Goal: Task Accomplishment & Management: Manage account settings

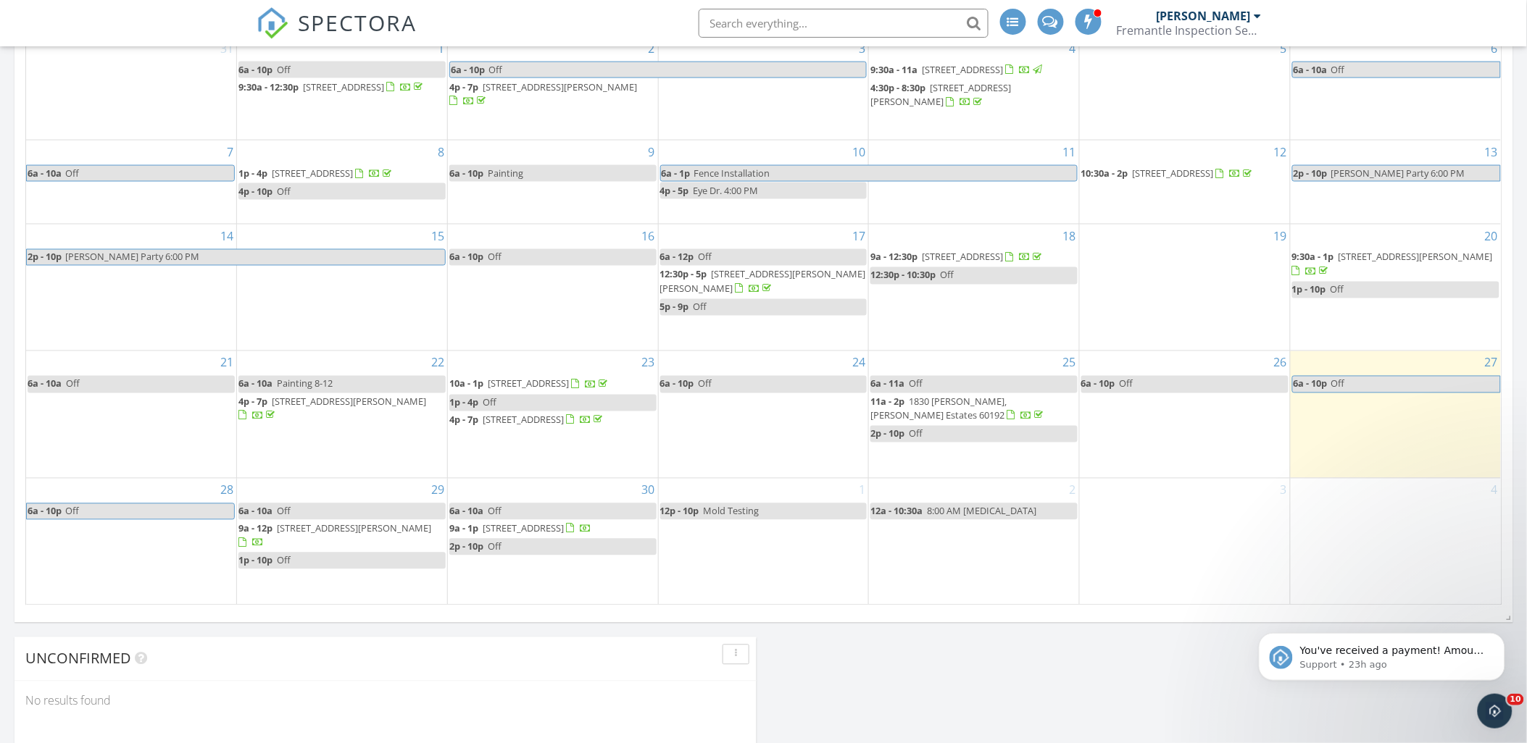
scroll to position [1670, 1553]
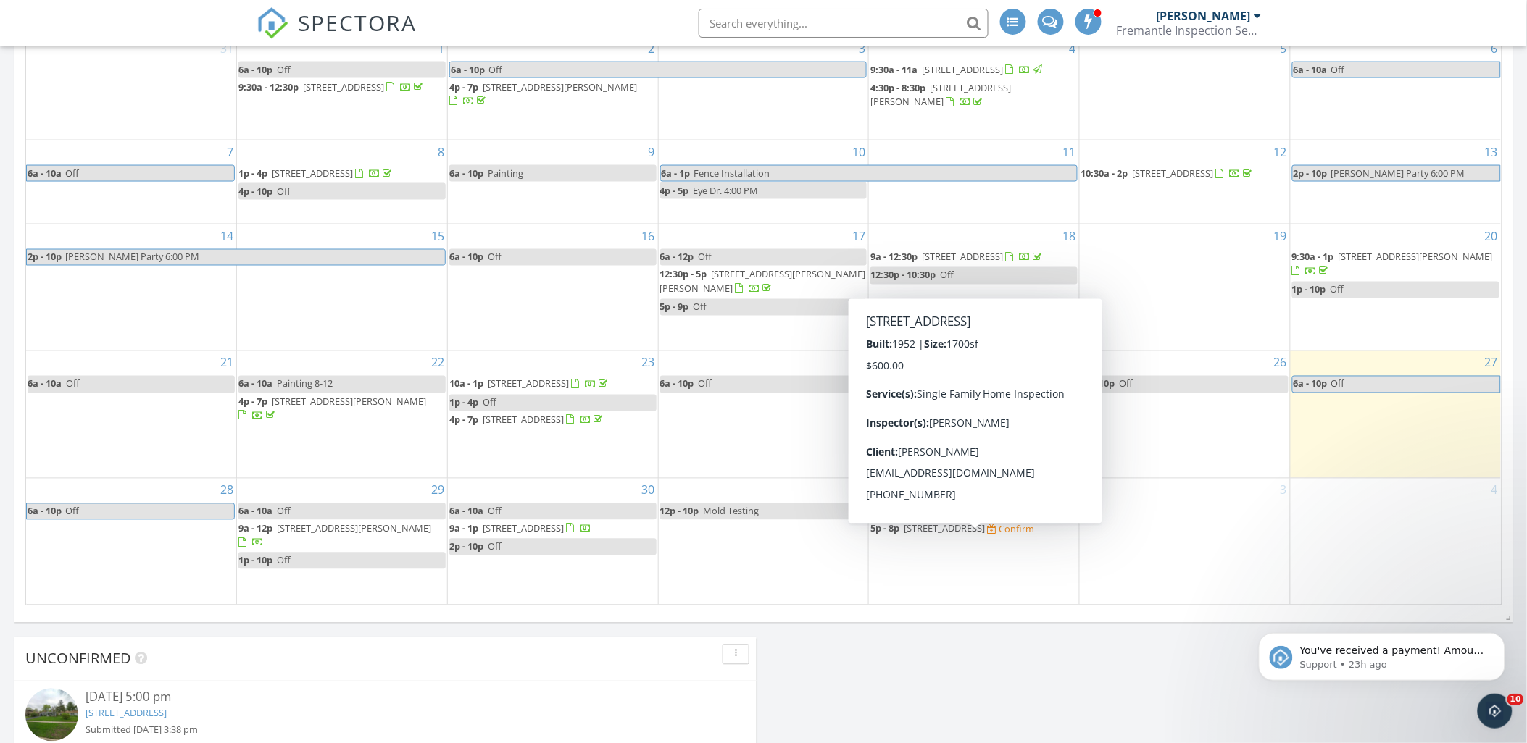
click at [974, 537] on span "5p - 8p [STREET_ADDRESS] Confirm" at bounding box center [952, 529] width 164 height 14
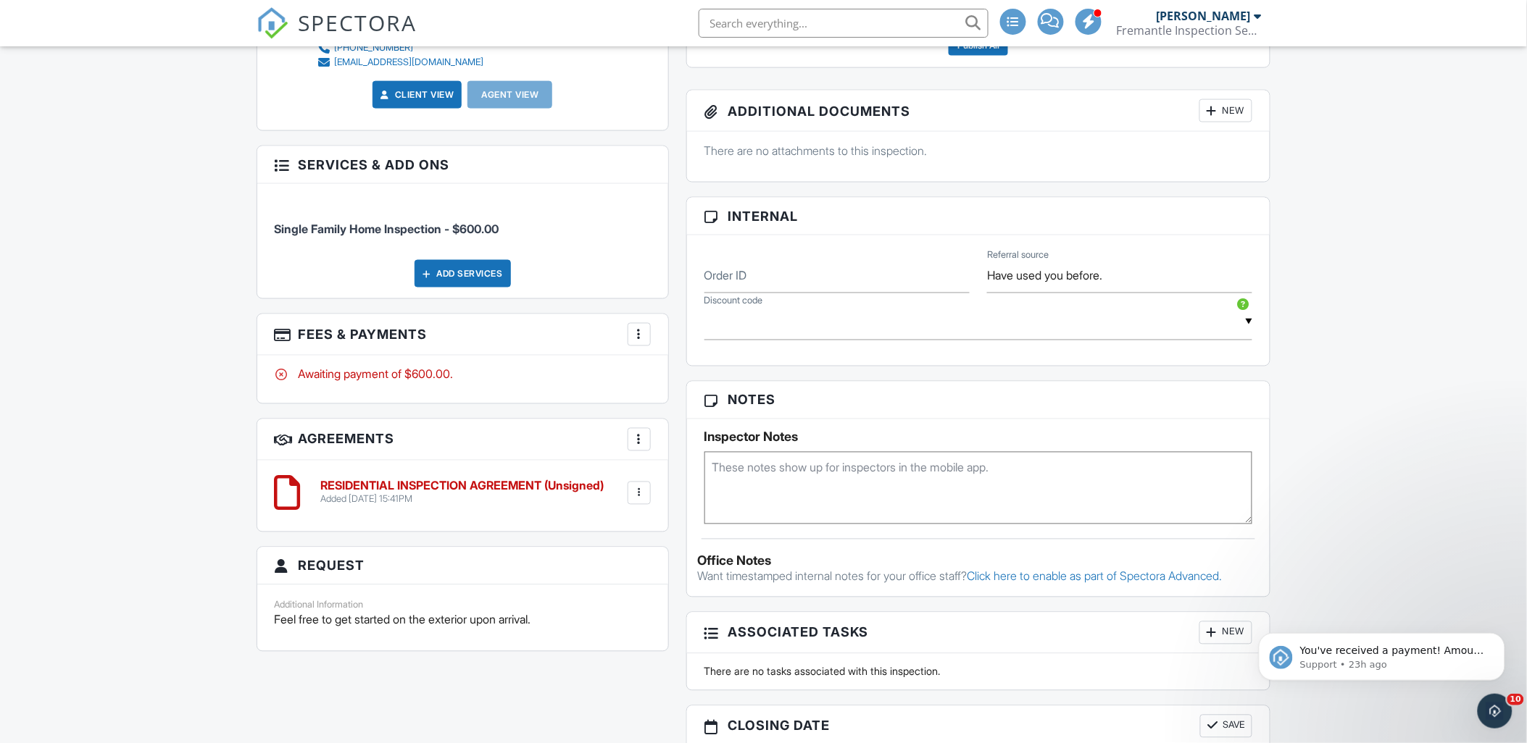
scroll to position [453, 0]
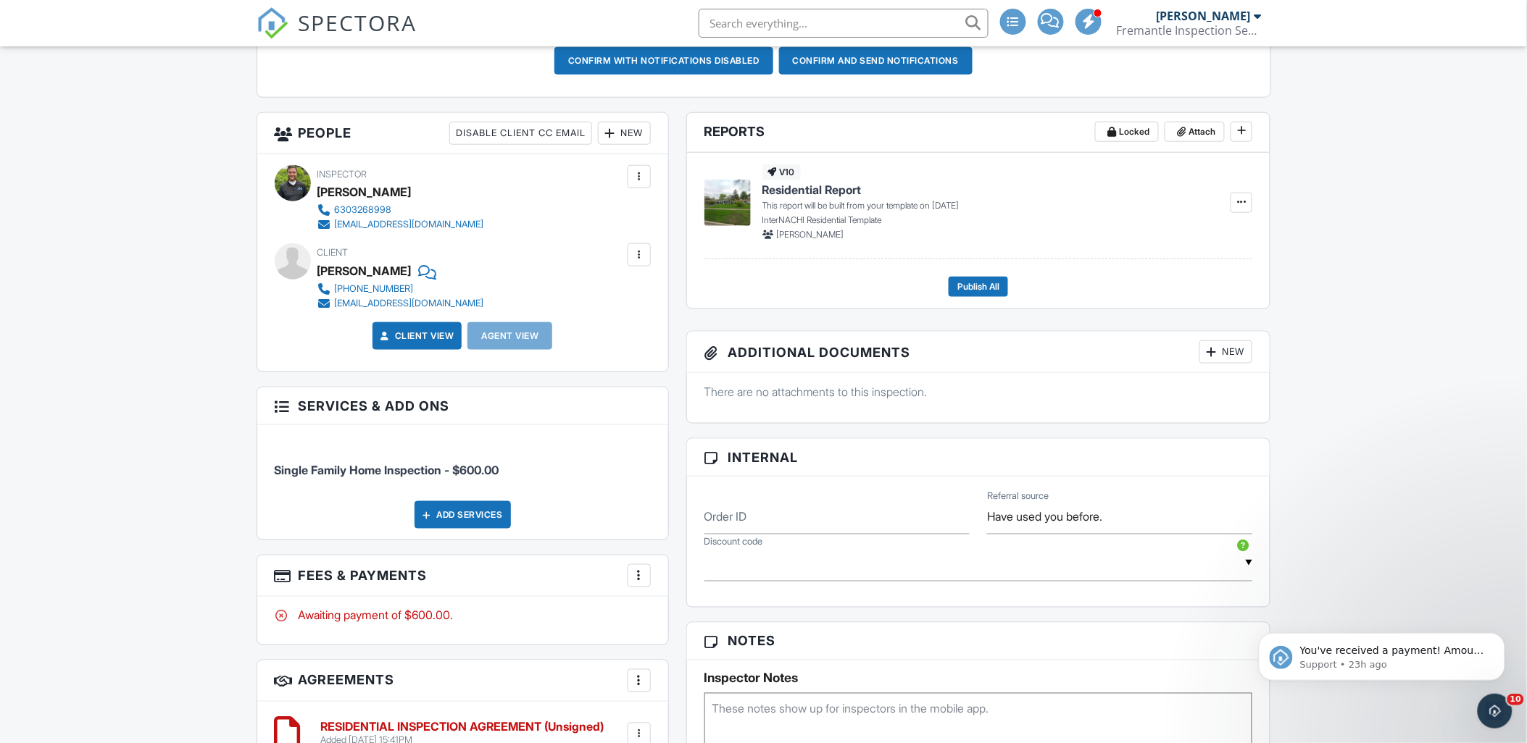
drag, startPoint x: 315, startPoint y: 271, endPoint x: 431, endPoint y: 272, distance: 115.9
click at [431, 272] on div "Client Adrienne Piatkowski 757-515-9563 adrienneraguini@gmail.com" at bounding box center [463, 276] width 376 height 67
click at [412, 272] on div "[PERSON_NAME]" at bounding box center [364, 271] width 94 height 22
drag, startPoint x: 321, startPoint y: 272, endPoint x: 436, endPoint y: 265, distance: 115.4
click at [436, 265] on div "[PERSON_NAME]" at bounding box center [406, 271] width 178 height 22
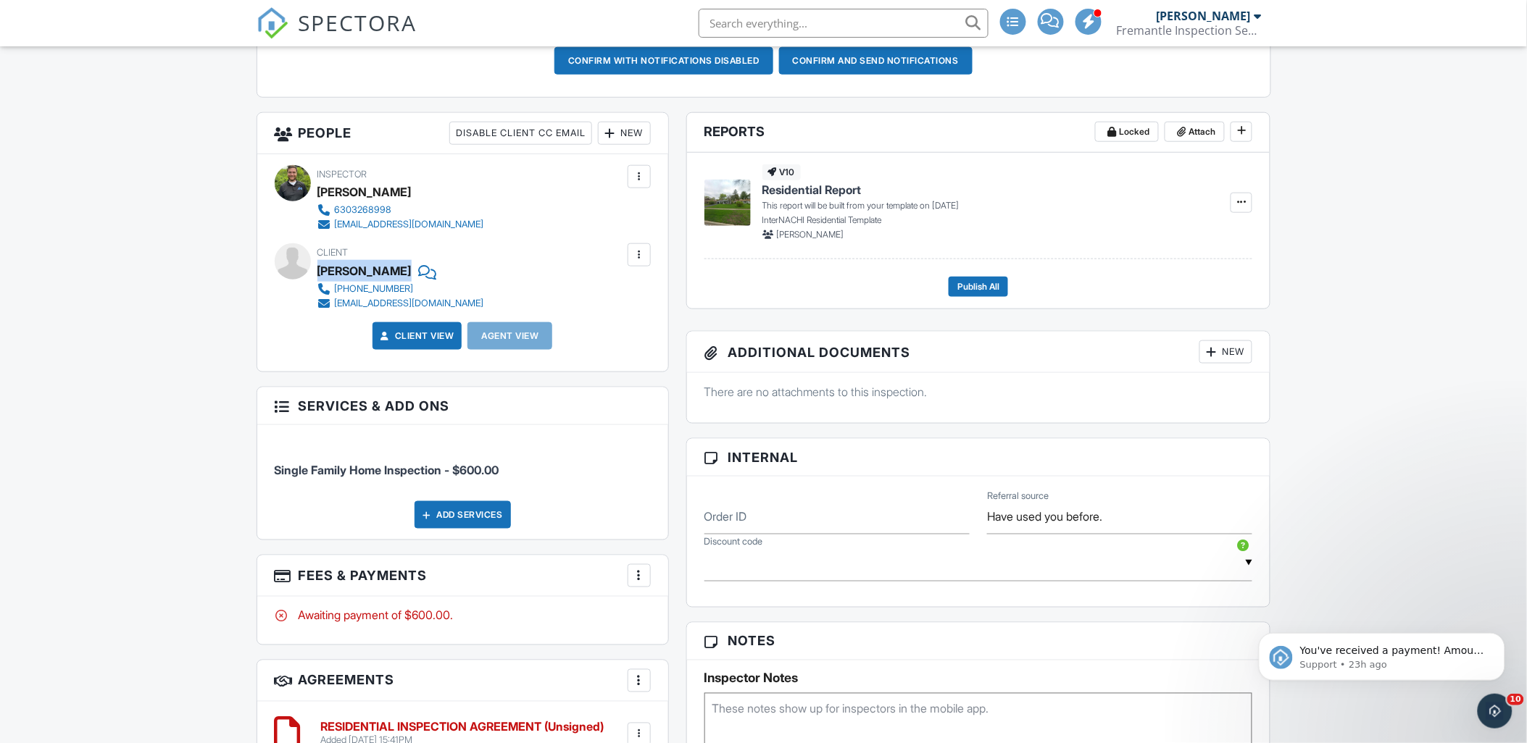
copy div "[PERSON_NAME]"
click at [761, 27] on input "text" at bounding box center [843, 23] width 290 height 29
paste input "[PERSON_NAME]"
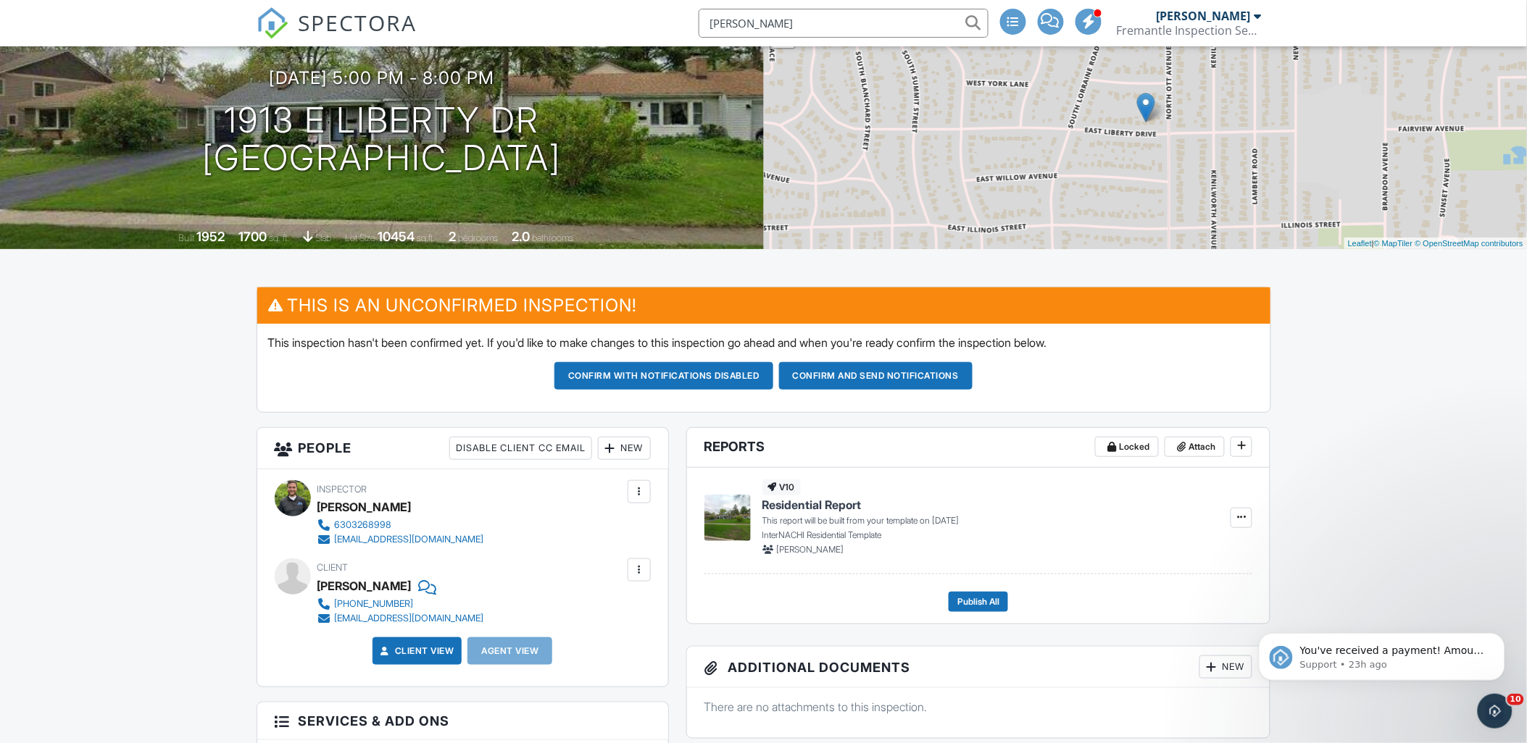
scroll to position [0, 0]
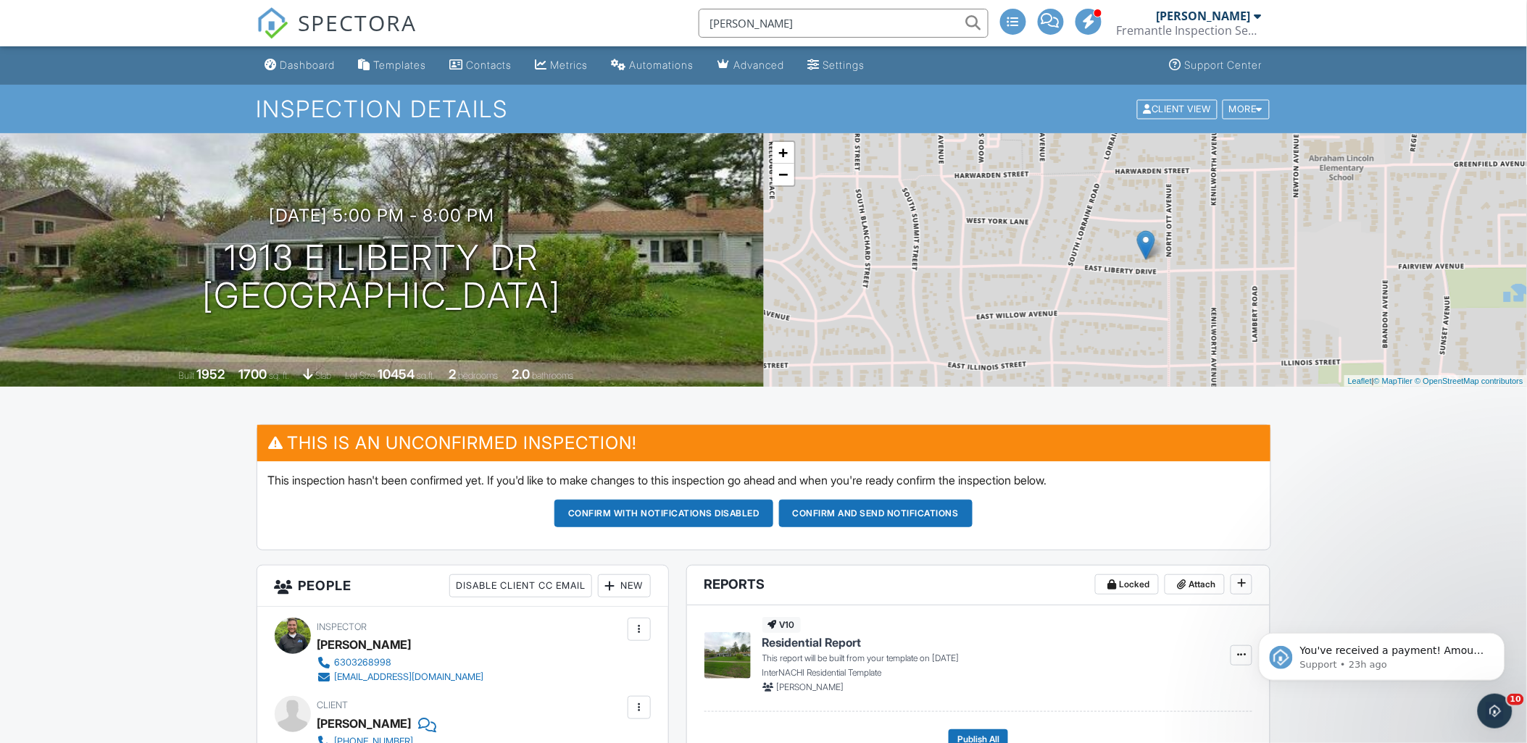
click at [884, 20] on input "[PERSON_NAME]" at bounding box center [843, 23] width 290 height 29
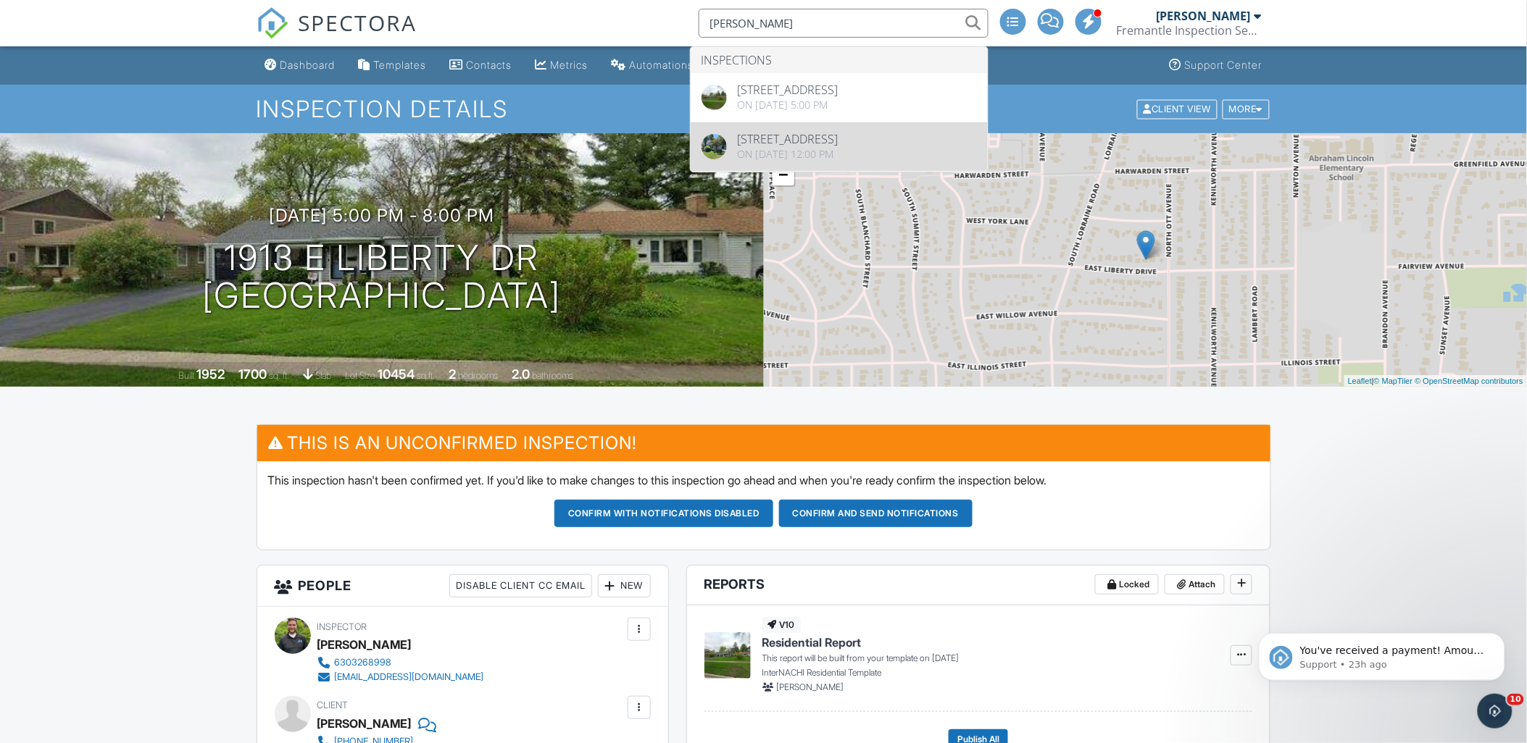
type input "[PERSON_NAME]"
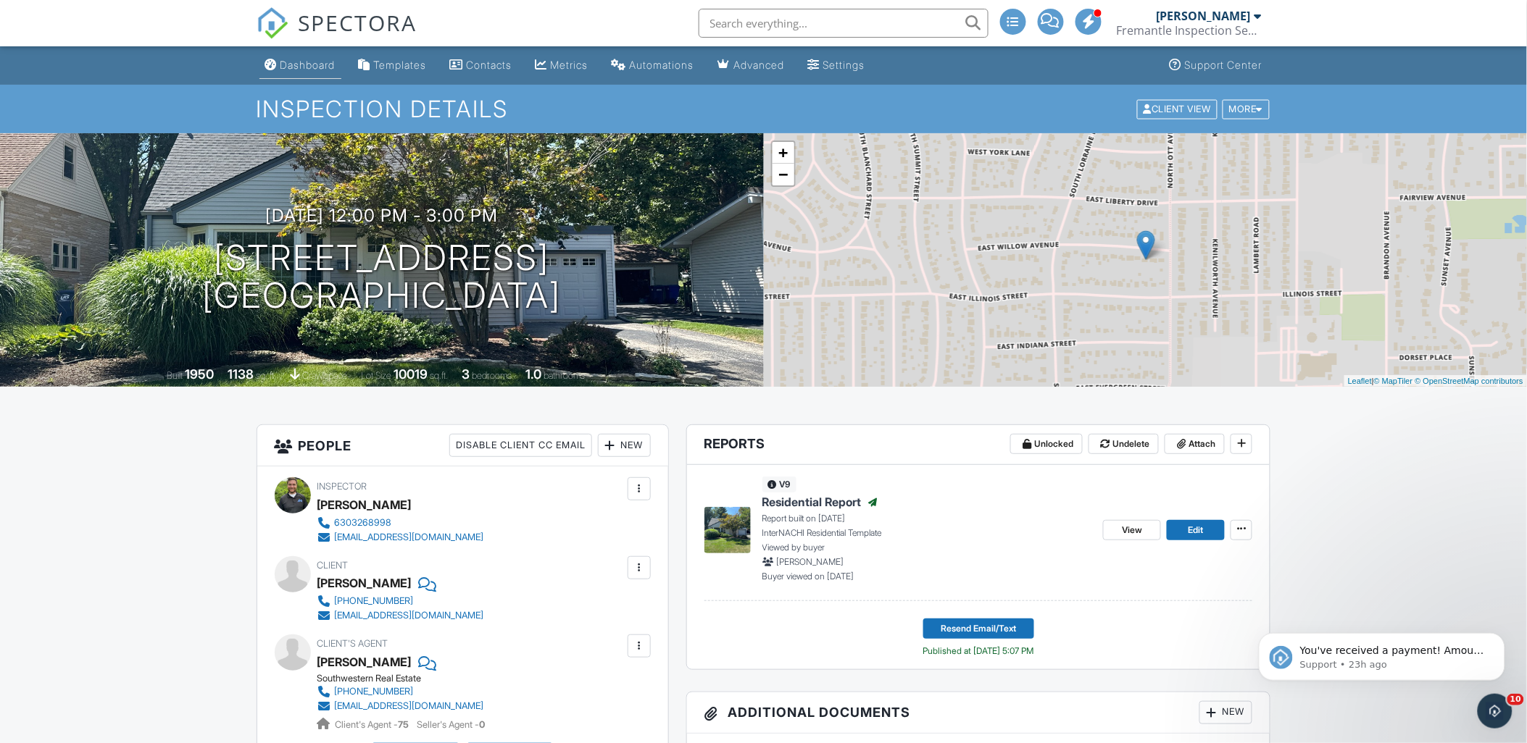
click at [299, 62] on div "Dashboard" at bounding box center [307, 65] width 55 height 12
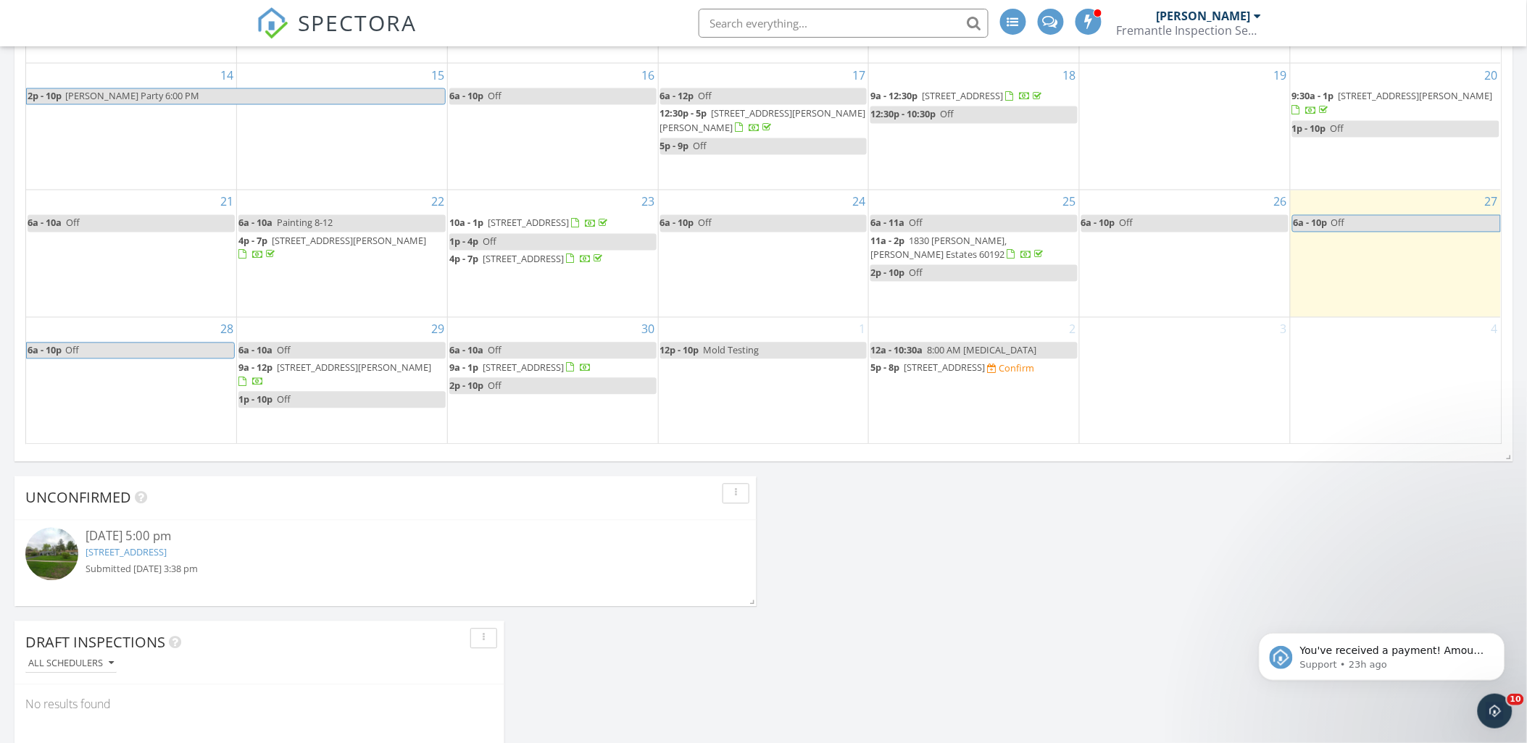
click at [969, 375] on span "[STREET_ADDRESS]" at bounding box center [943, 368] width 81 height 13
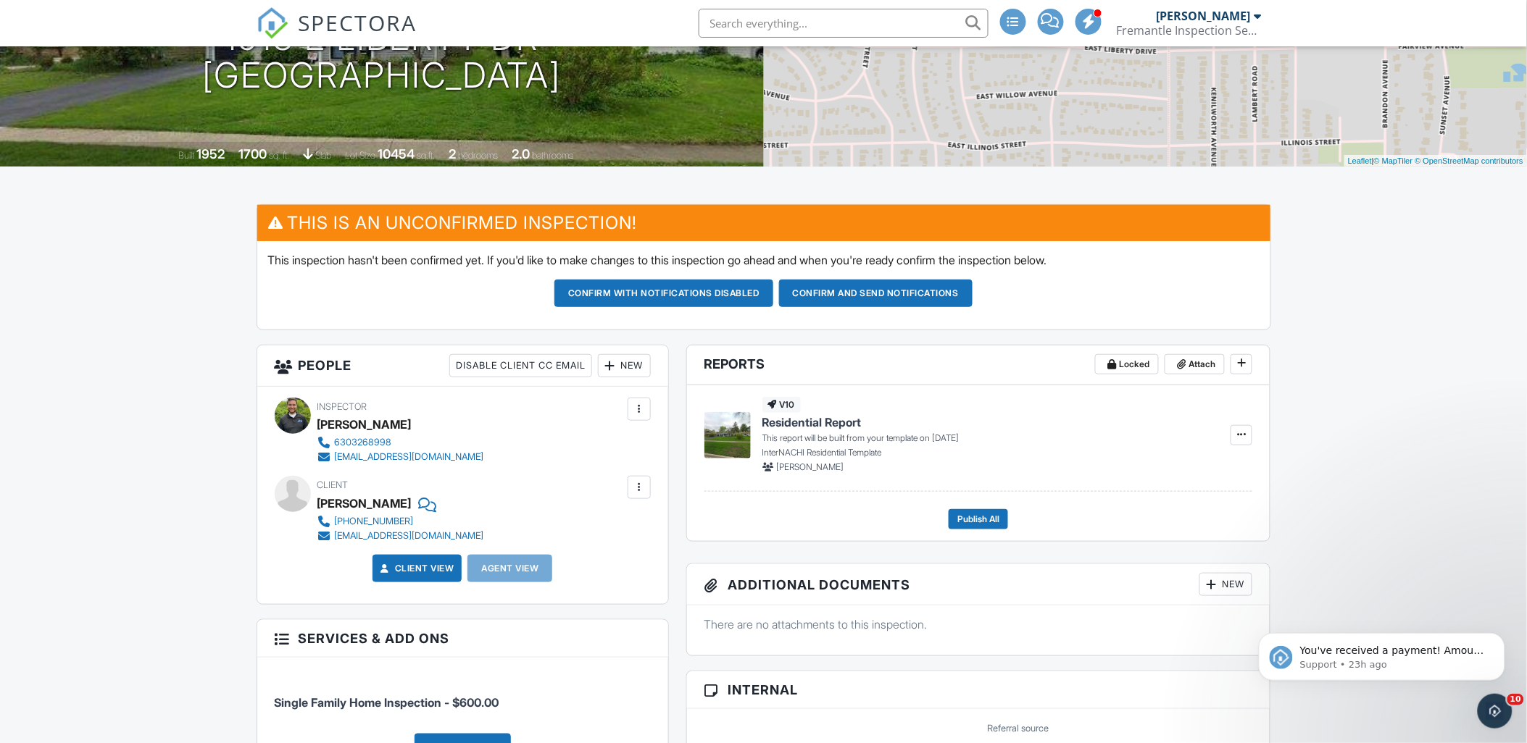
scroll to position [131, 0]
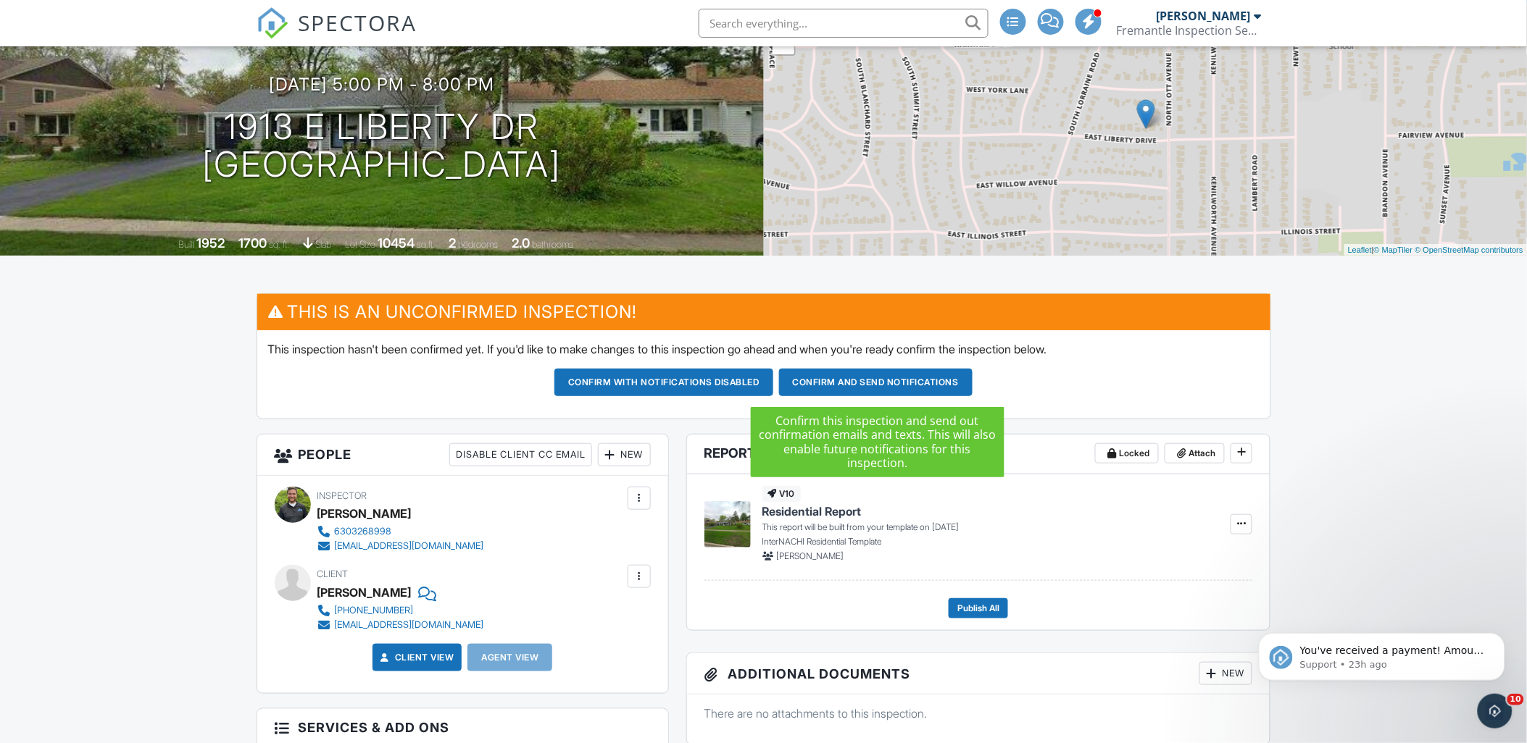
click at [873, 386] on button "Confirm and send notifications" at bounding box center [875, 383] width 193 height 28
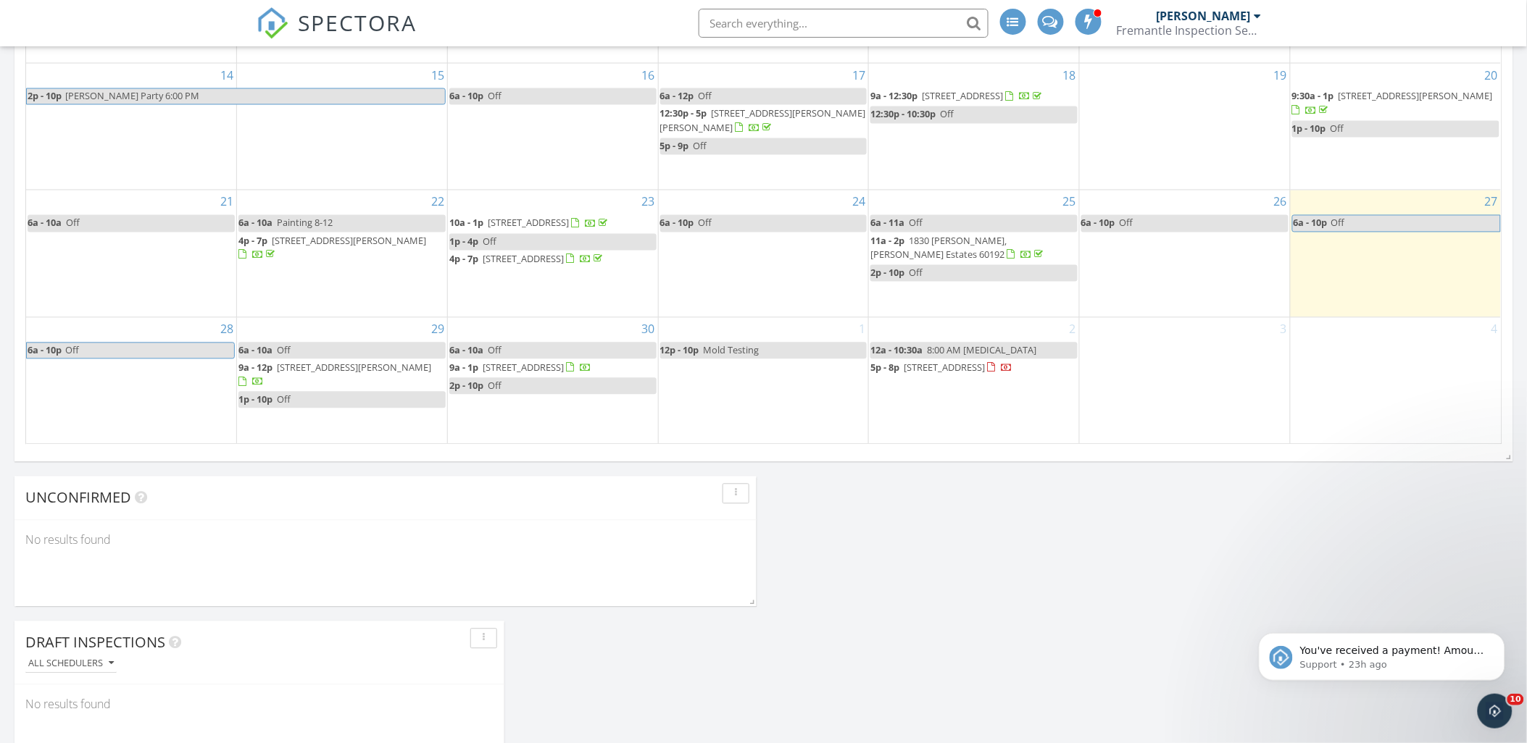
click at [909, 419] on div "2 12a - 10:30a 8:00 AM [MEDICAL_DATA] 5p - 8p [STREET_ADDRESS]" at bounding box center [974, 381] width 210 height 126
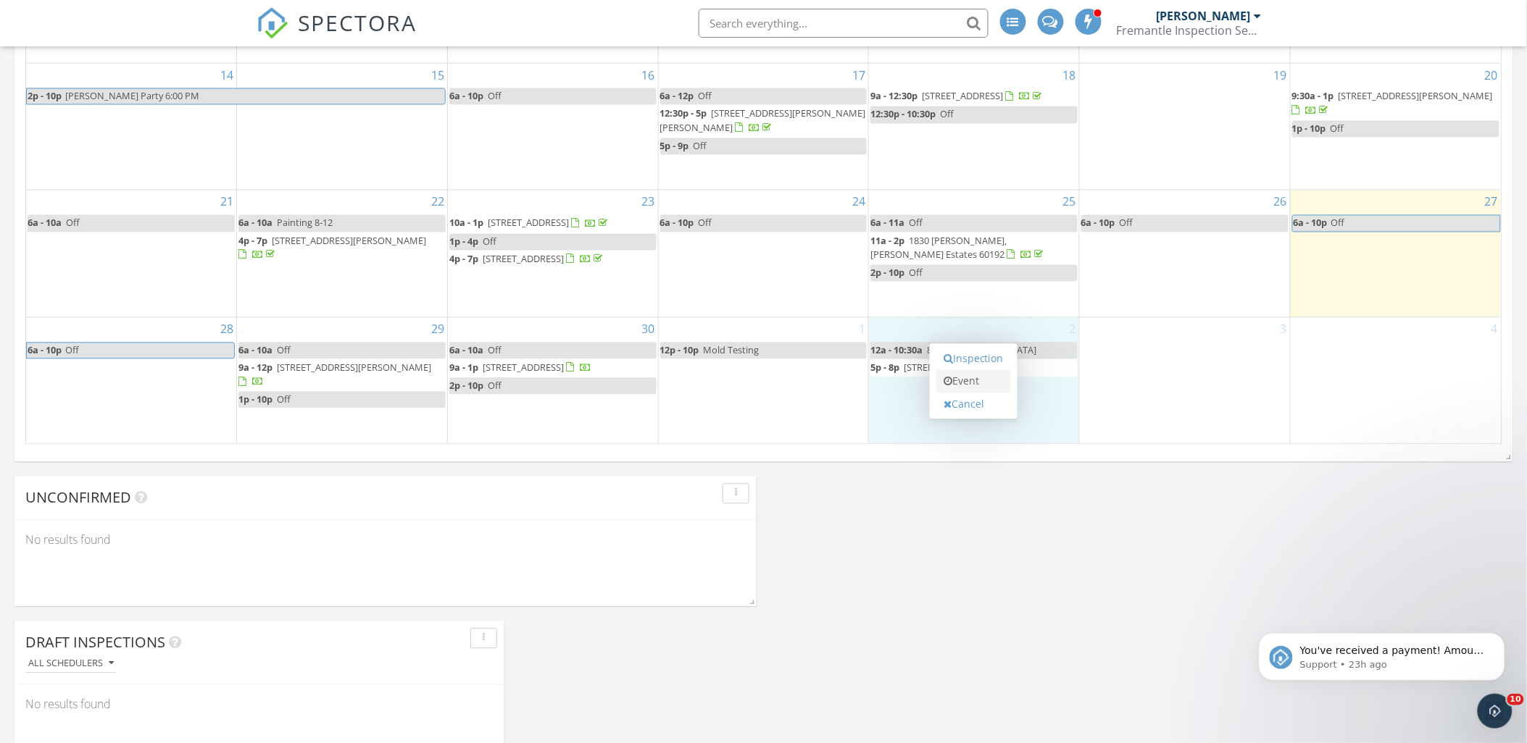
click at [972, 386] on link "Event" at bounding box center [973, 381] width 75 height 23
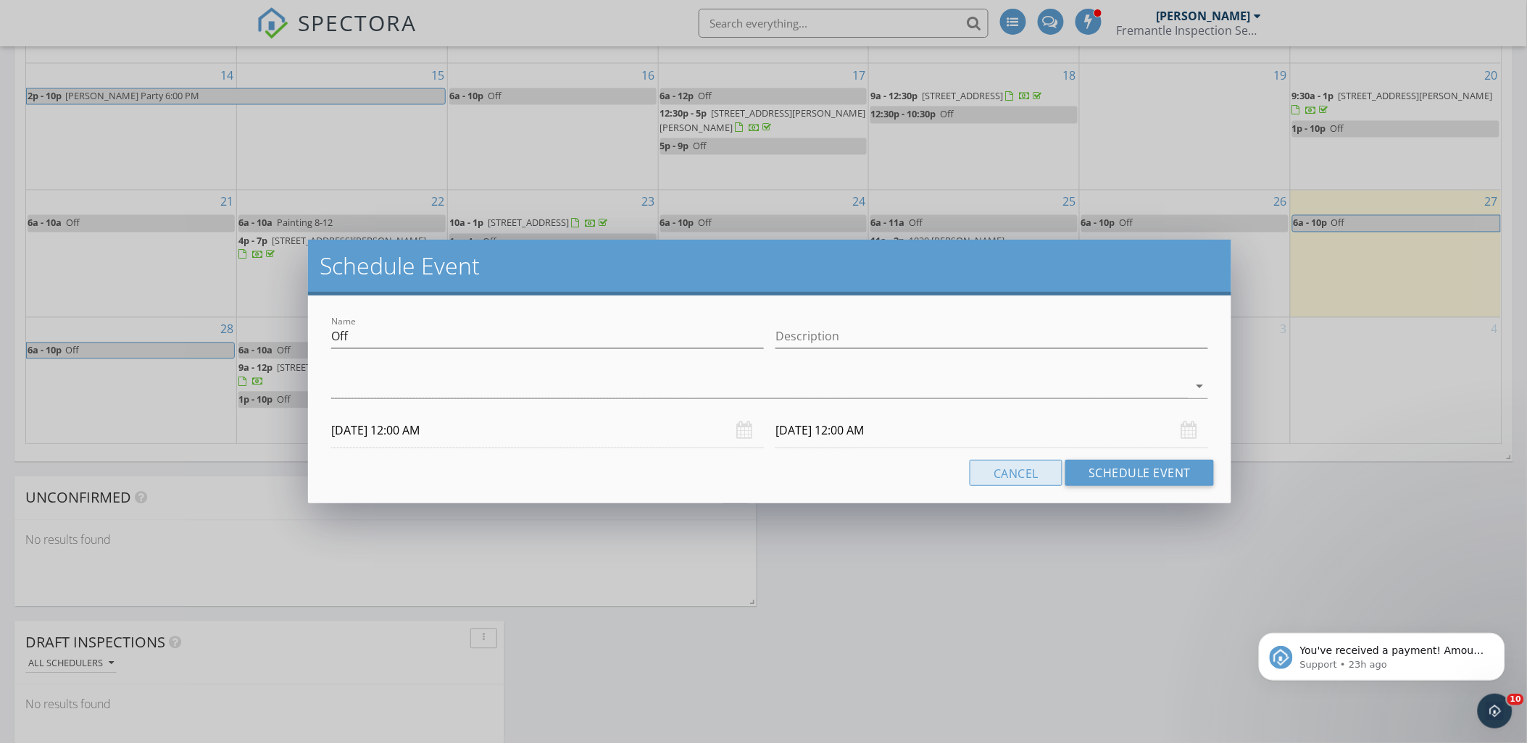
click at [1029, 472] on button "Cancel" at bounding box center [1015, 473] width 93 height 26
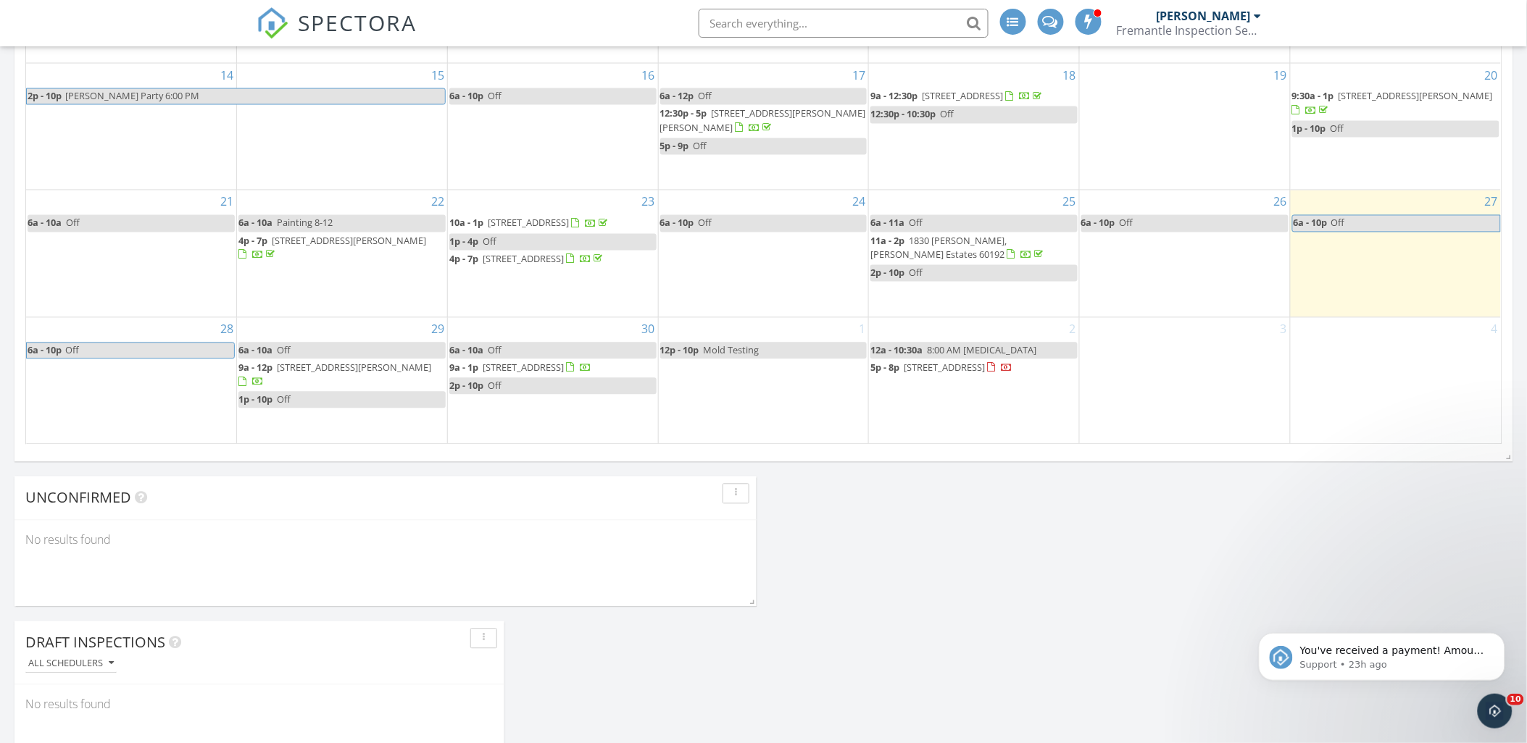
click at [975, 357] on span "8:00 AM [MEDICAL_DATA]" at bounding box center [981, 350] width 109 height 13
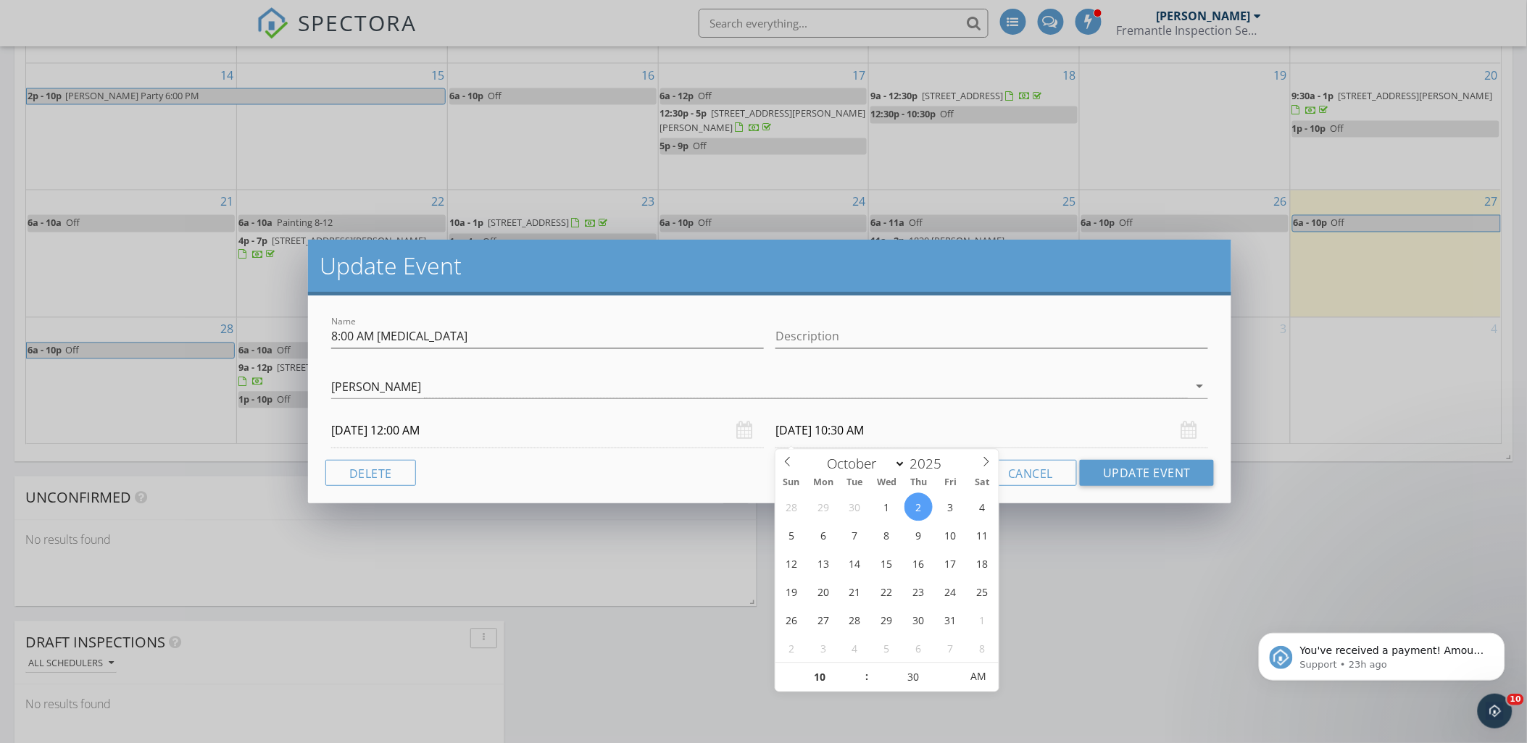
click at [961, 440] on input "[DATE] 10:30 AM" at bounding box center [991, 431] width 433 height 36
type input "11"
type input "10/02/2025 11:30 AM"
click at [859, 665] on span at bounding box center [859, 671] width 10 height 14
type input "12"
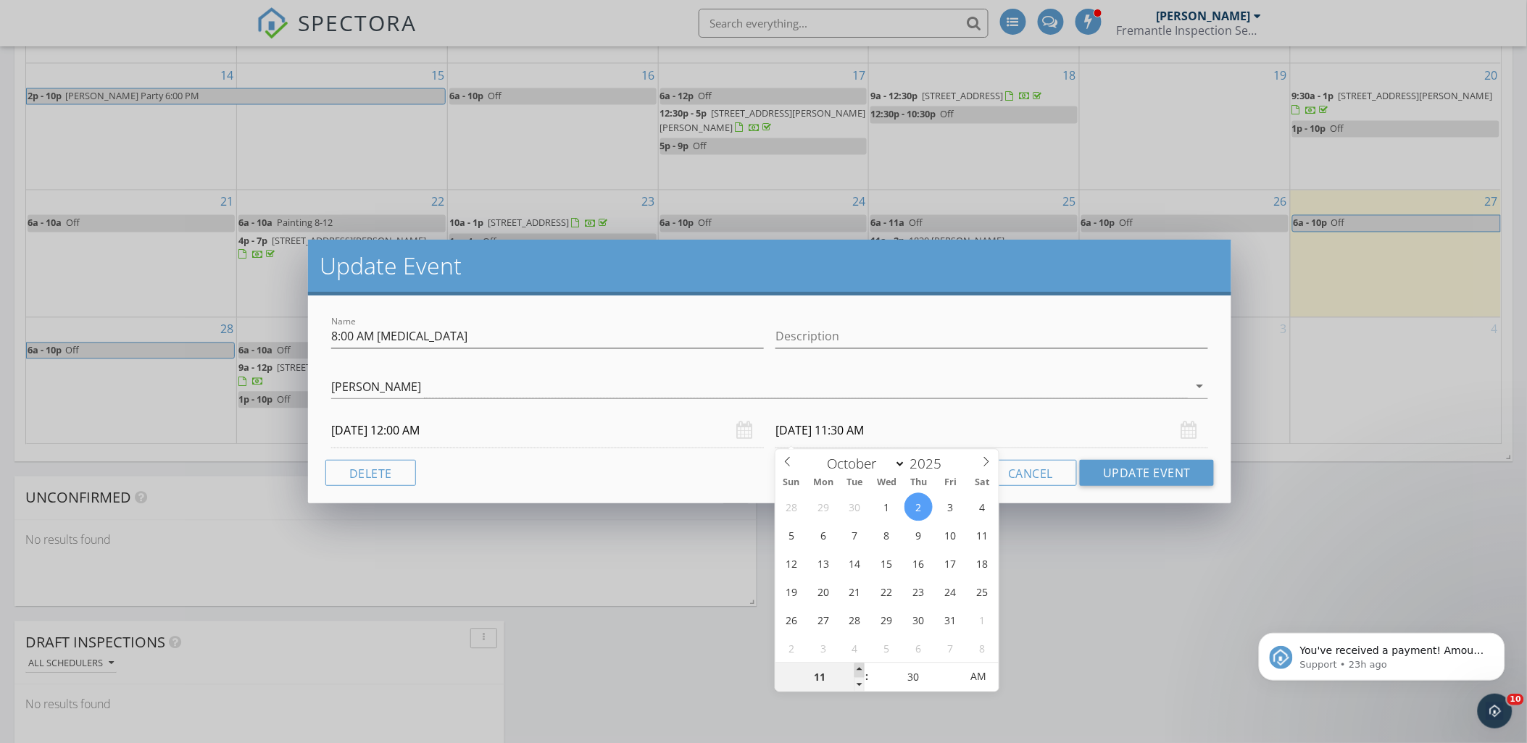
type input "10/02/2025 12:30 PM"
click at [859, 665] on span at bounding box center [859, 671] width 10 height 14
type input "01"
type input "10/02/2025 1:30 PM"
click at [859, 665] on span at bounding box center [859, 671] width 10 height 14
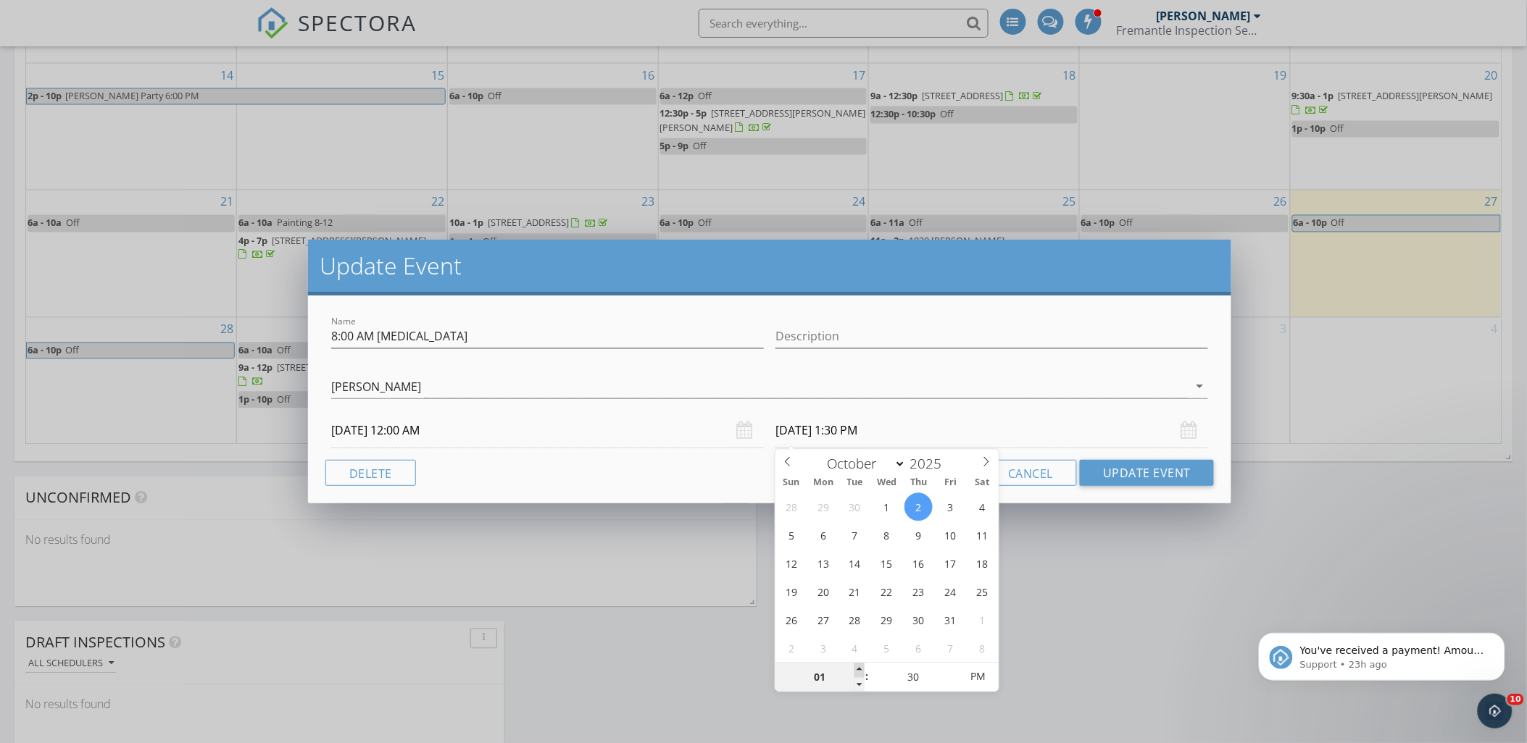
type input "02"
type input "10/02/2025 2:30 PM"
click at [859, 665] on span at bounding box center [859, 671] width 10 height 14
type input "03"
type input "10/02/2025 3:30 PM"
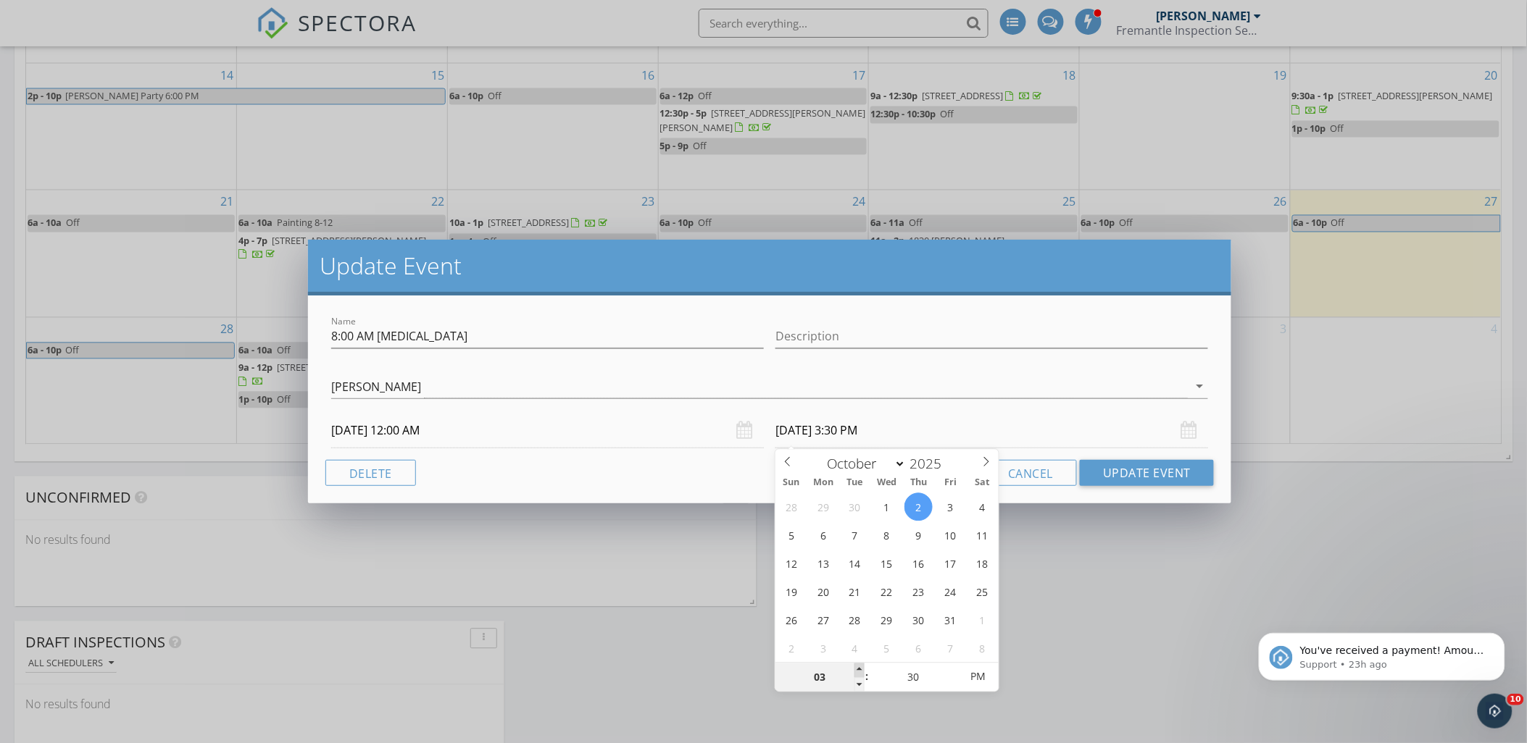
click at [859, 665] on span at bounding box center [859, 671] width 10 height 14
type input "04"
type input "10/02/2025 4:30 PM"
click at [859, 665] on span at bounding box center [859, 671] width 10 height 14
type input "05"
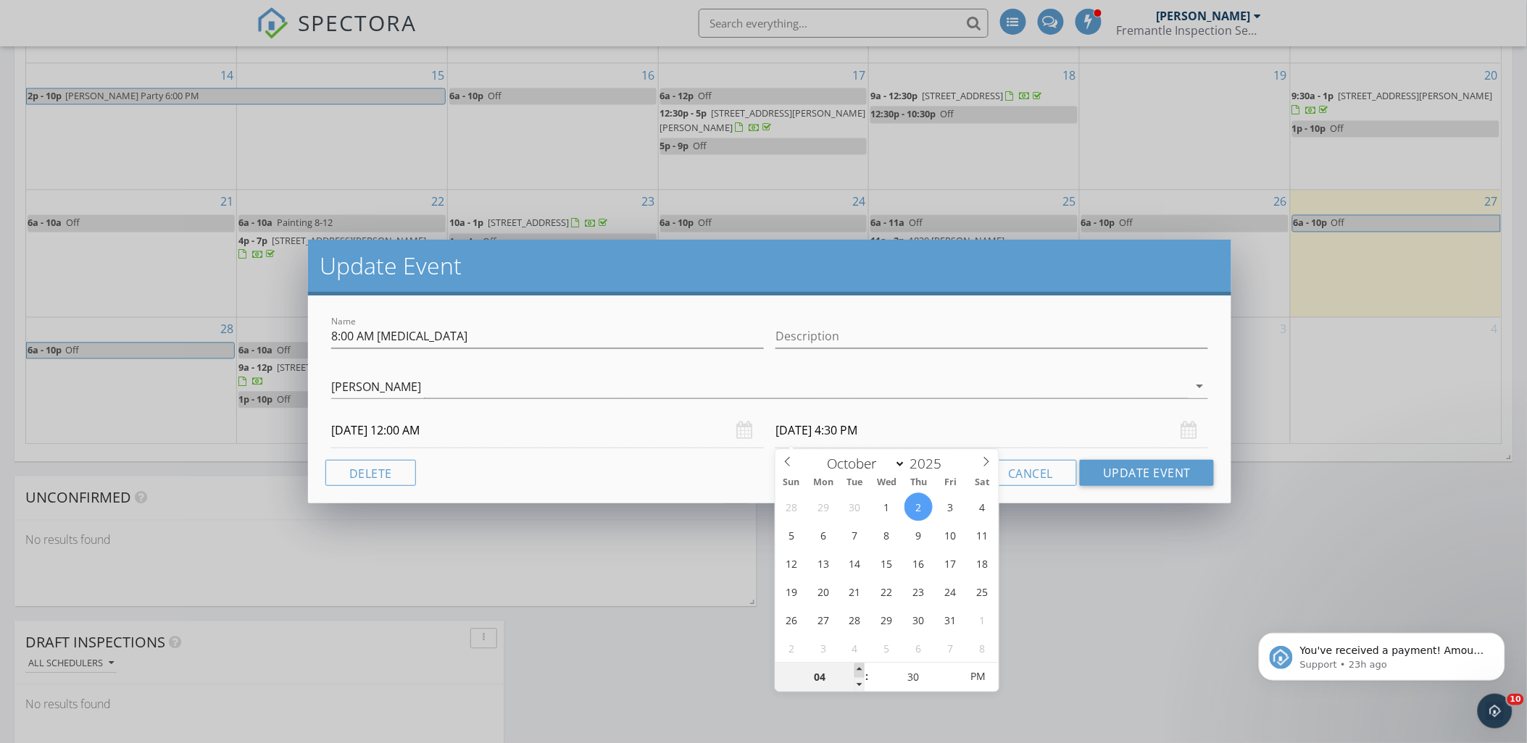
type input "10/02/2025 5:30 PM"
click at [859, 665] on span at bounding box center [859, 671] width 10 height 14
click at [1129, 470] on button "Update Event" at bounding box center [1147, 473] width 134 height 26
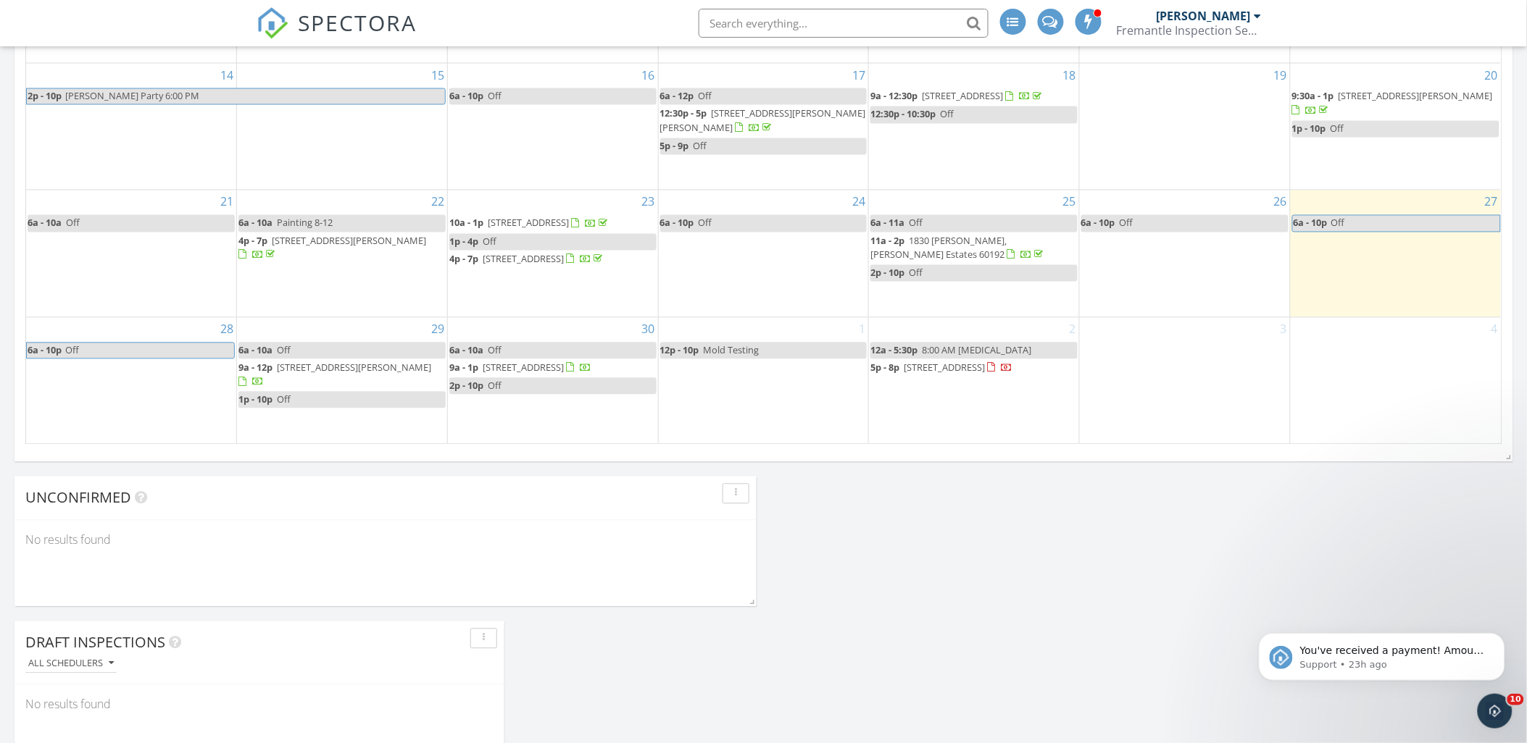
click at [946, 357] on span "8:00 AM Teeth Cleaning" at bounding box center [976, 350] width 109 height 13
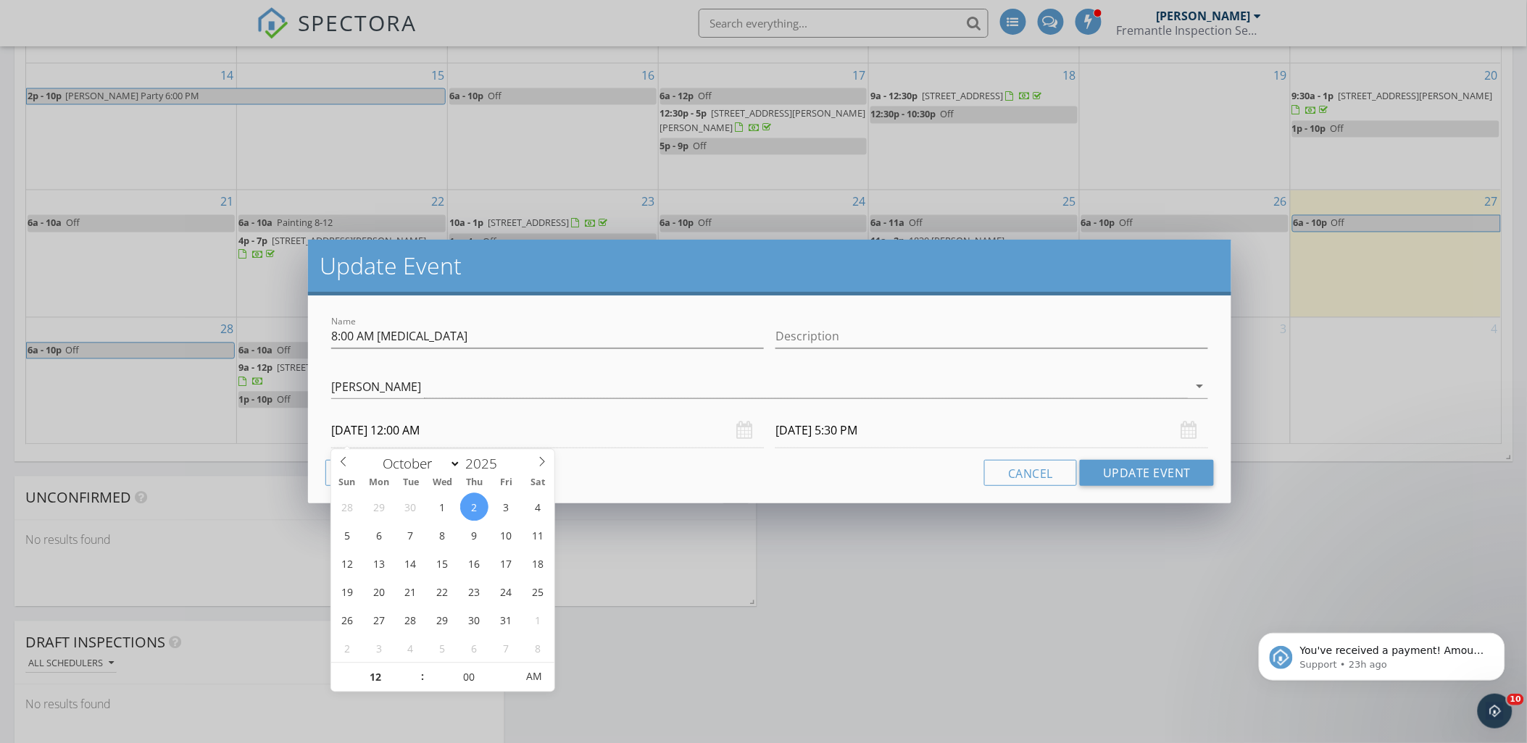
click at [435, 435] on input "10/02/2025 12:00 AM" at bounding box center [547, 431] width 433 height 36
type input "01"
type input "10/02/2025 1:00 AM"
click at [417, 667] on span at bounding box center [415, 671] width 10 height 14
type input "02"
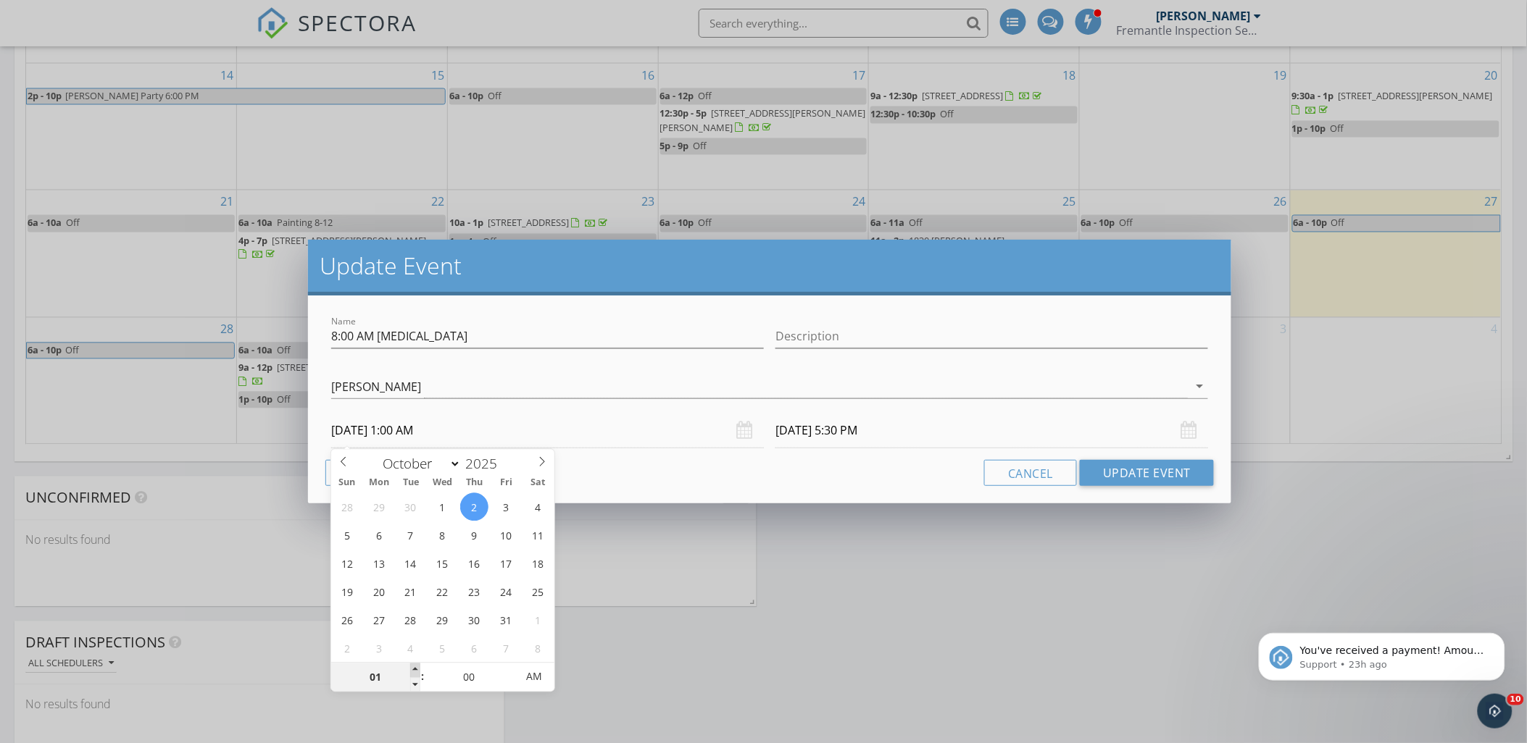
type input "10/02/2025 2:00 AM"
click at [417, 667] on span at bounding box center [415, 671] width 10 height 14
type input "03"
type input "10/02/2025 3:00 AM"
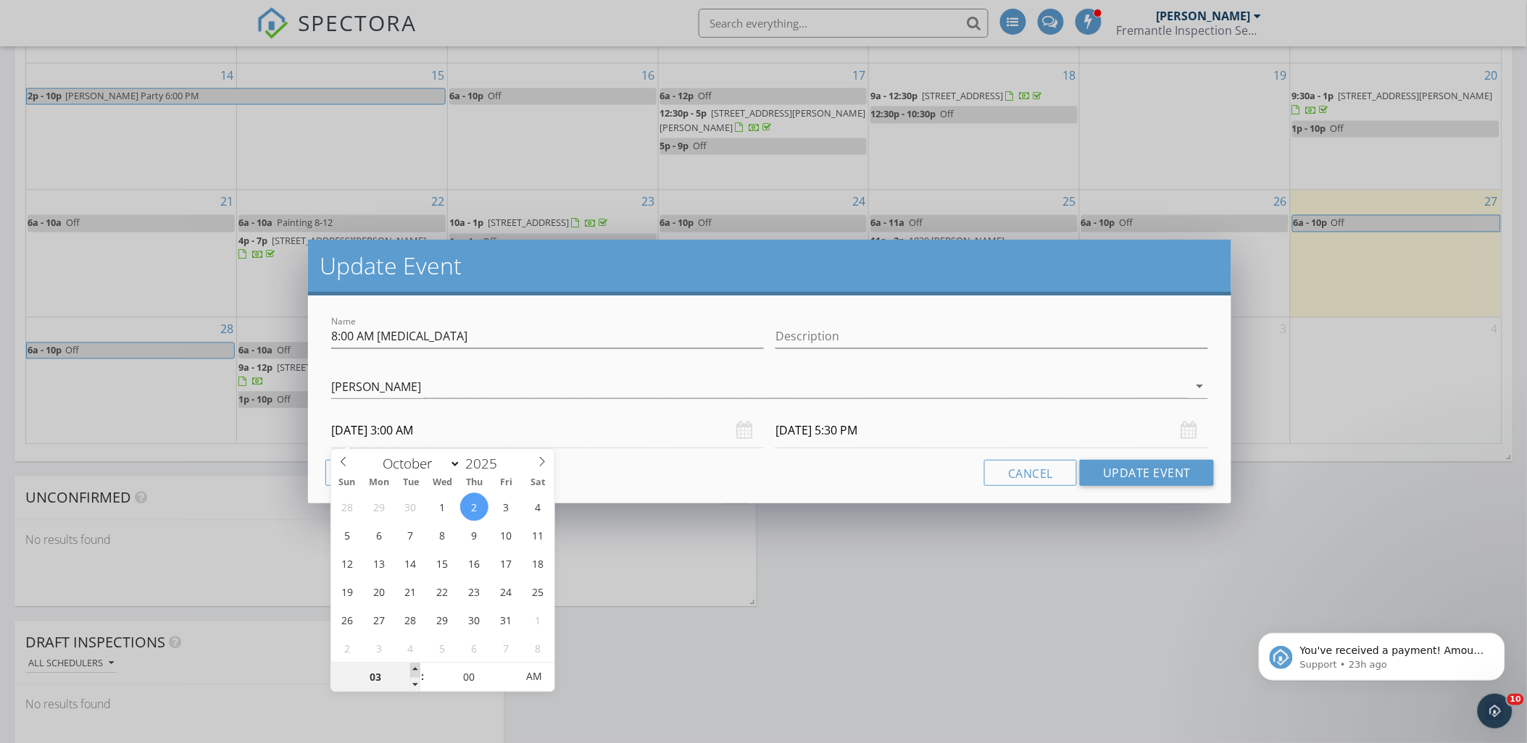
type input "04"
type input "10/02/2025 4:00 AM"
click at [417, 667] on span at bounding box center [415, 671] width 10 height 14
type input "05"
type input "10/02/2025 5:00 AM"
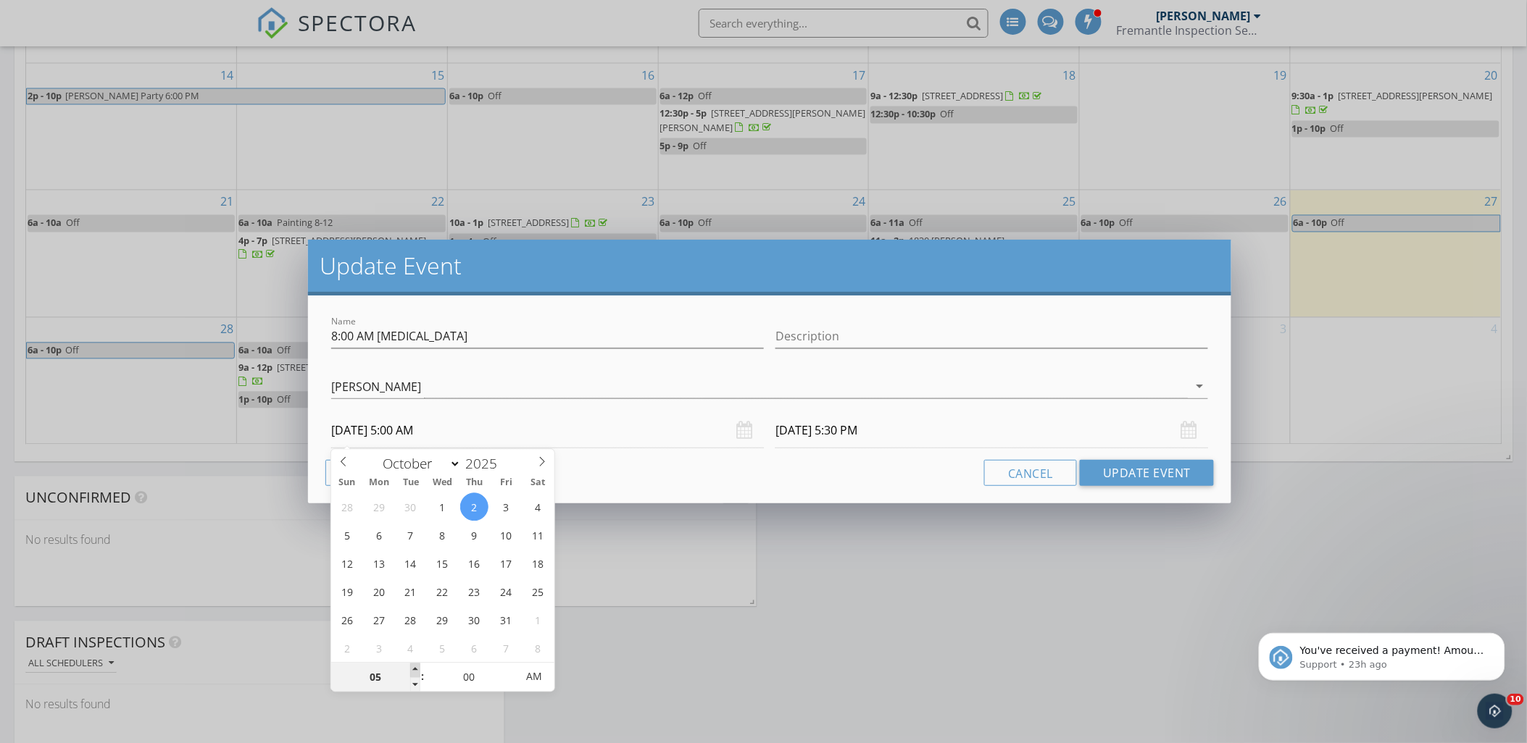
click at [417, 667] on span at bounding box center [415, 671] width 10 height 14
type input "10/02/2025 10:30 PM"
type input "06"
type input "10/02/2025 6:00 AM"
click at [417, 667] on span at bounding box center [415, 671] width 10 height 14
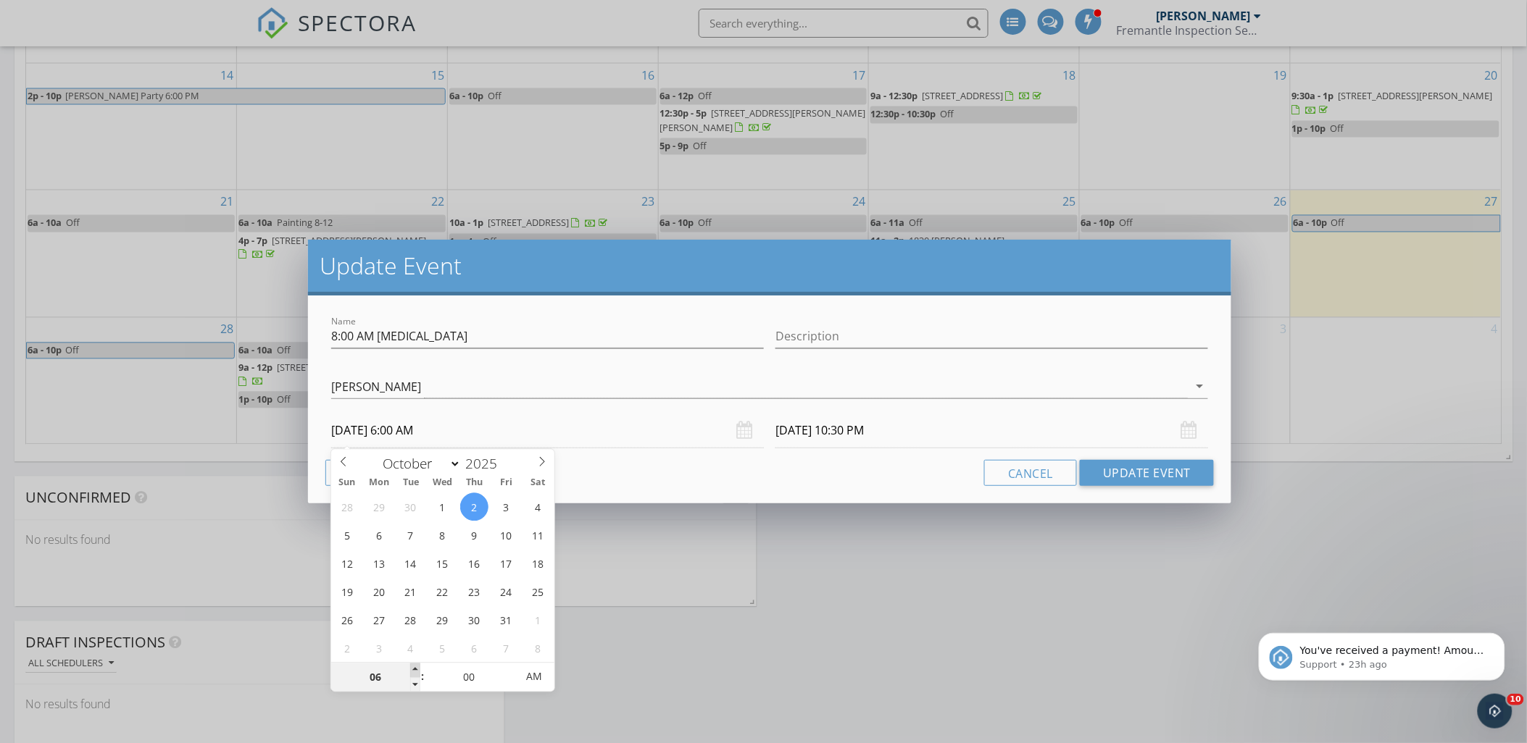
type input "10/02/2025 11:30 PM"
click at [1153, 473] on button "Update Event" at bounding box center [1147, 473] width 134 height 26
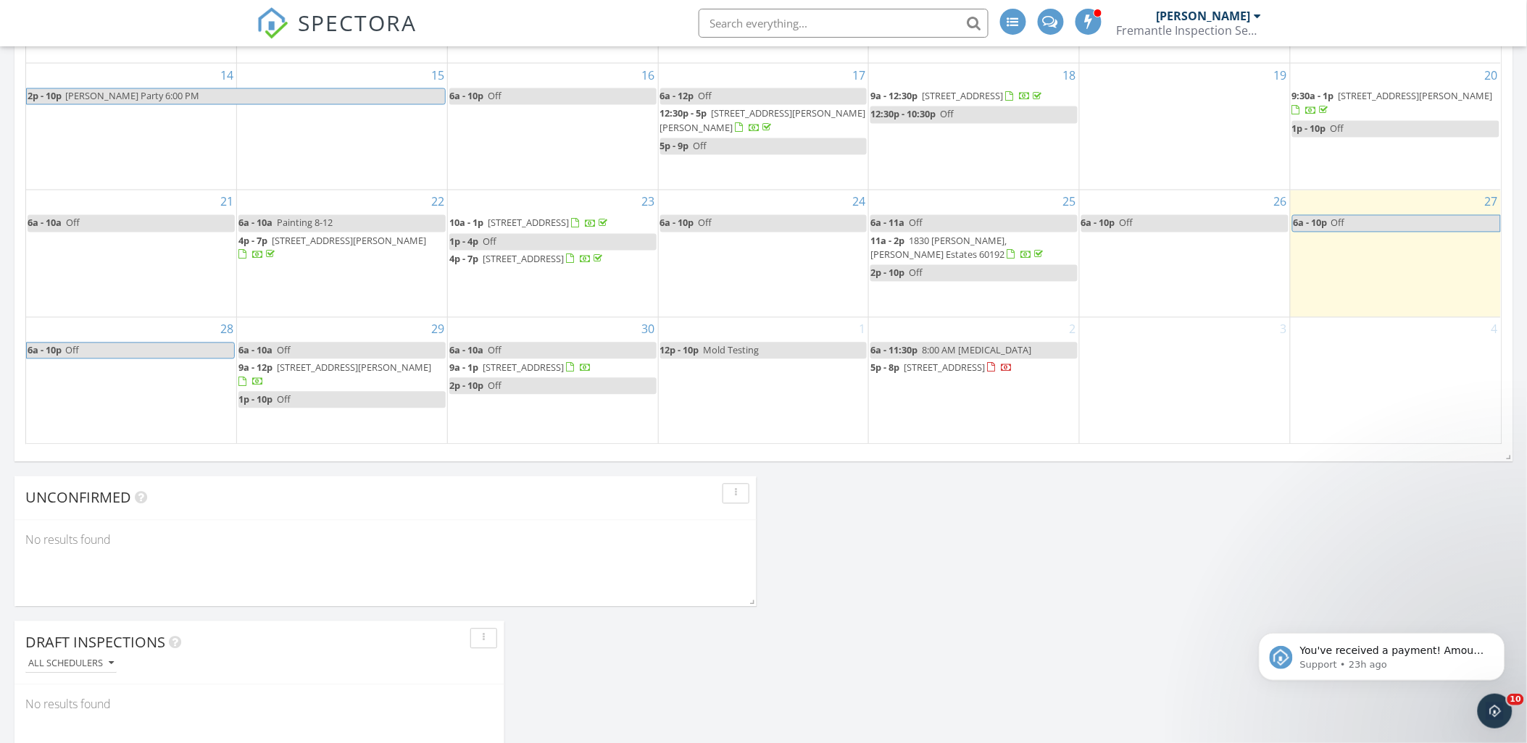
select select "9"
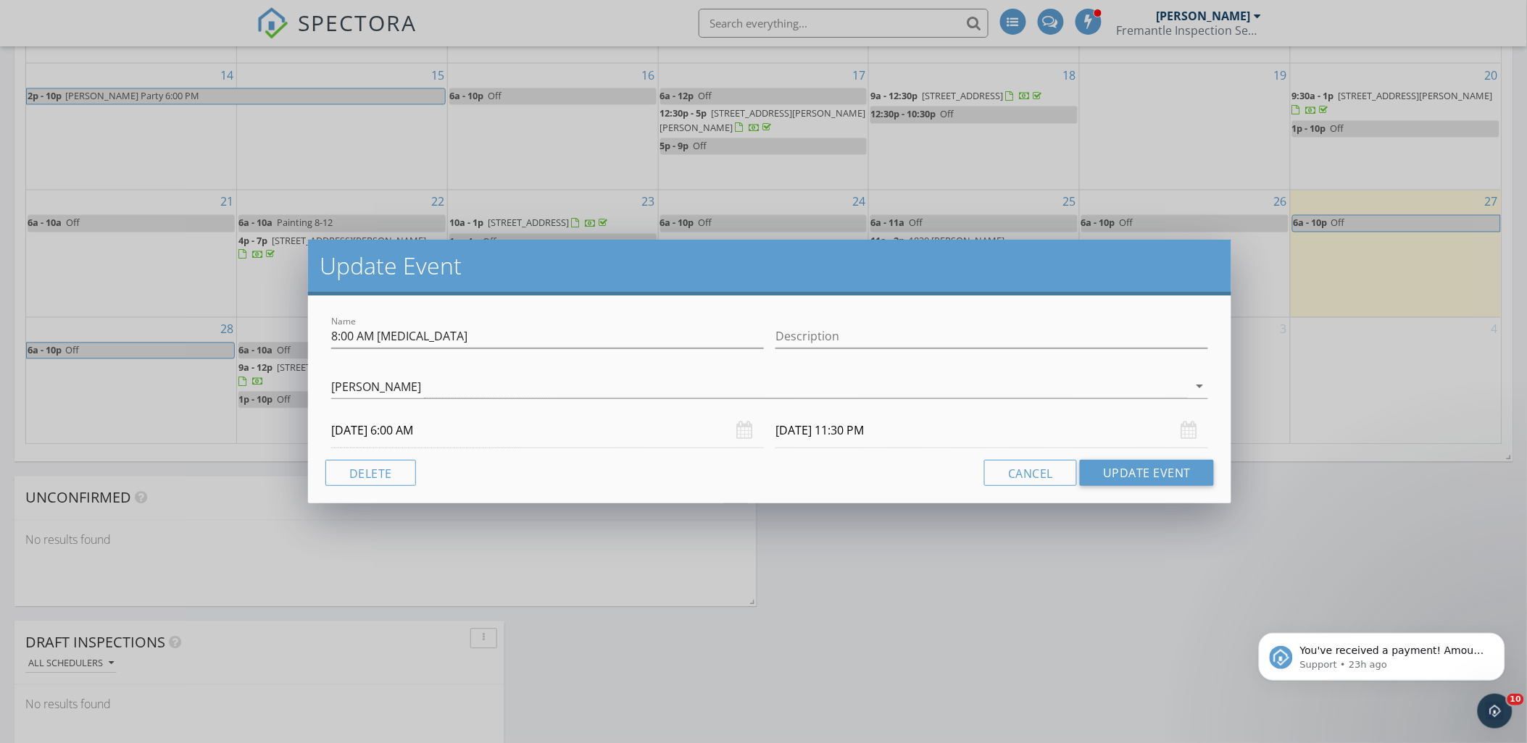
click at [915, 433] on input "10/02/2025 11:30 PM" at bounding box center [991, 431] width 433 height 36
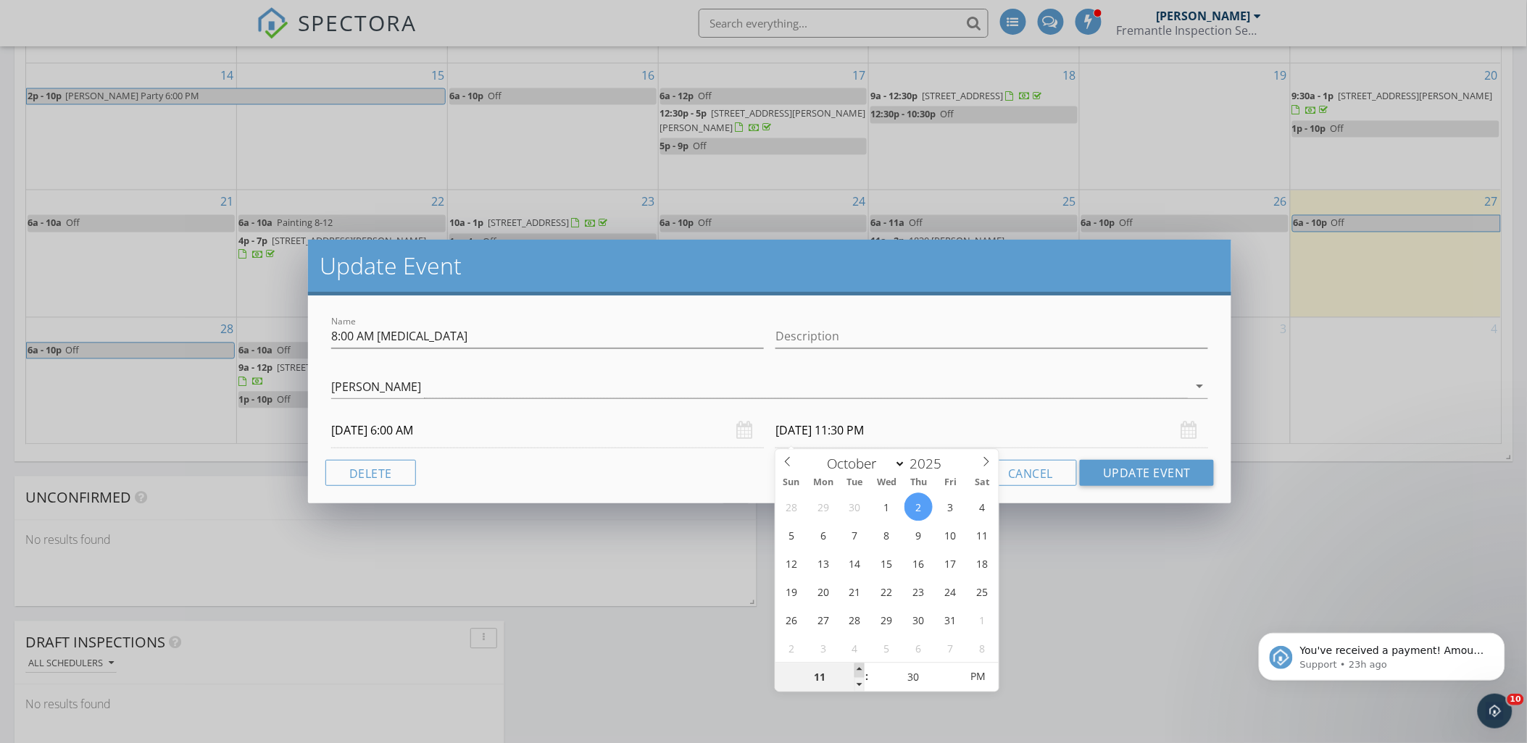
type input "12"
type input "10/02/2025 12:30 AM"
click at [858, 670] on span at bounding box center [859, 671] width 10 height 14
type input "01"
type input "10/02/2025 1:30 AM"
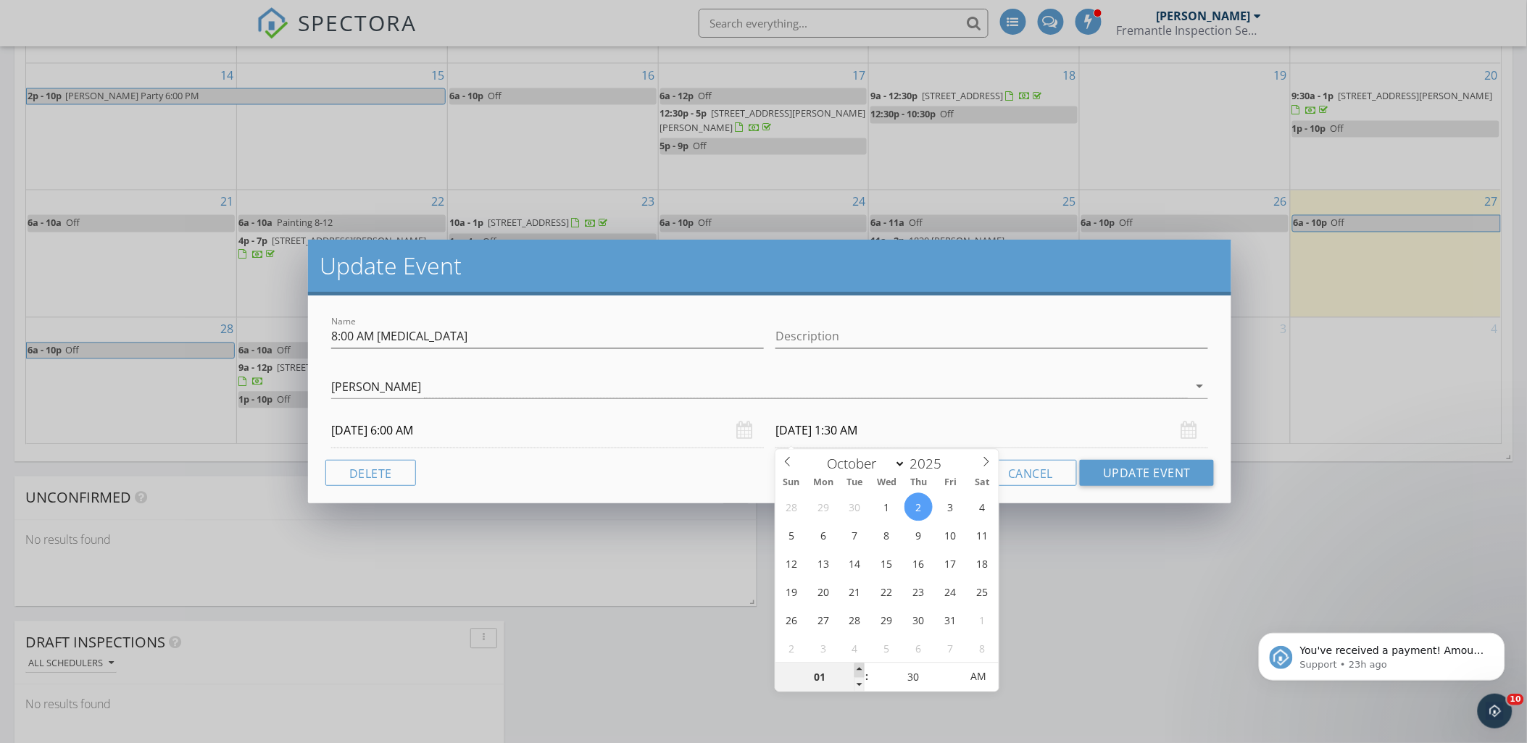
click at [858, 670] on span at bounding box center [859, 671] width 10 height 14
type input "02"
type input "10/02/2025 2:30 AM"
click at [858, 670] on span at bounding box center [859, 671] width 10 height 14
type input "03"
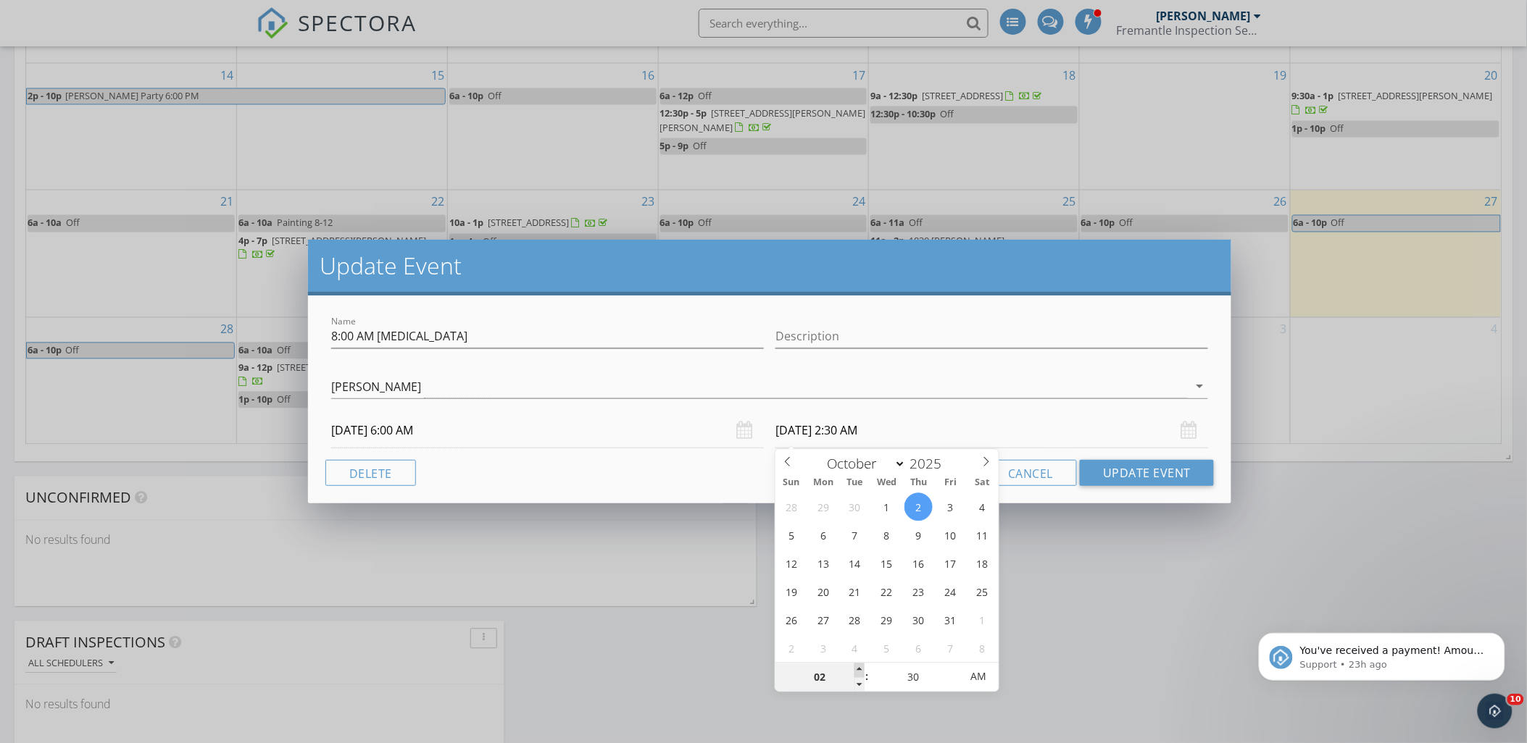
type input "10/02/2025 3:30 AM"
click at [858, 670] on span at bounding box center [859, 671] width 10 height 14
type input "04"
type input "10/02/2025 4:30 AM"
click at [858, 670] on span at bounding box center [859, 671] width 10 height 14
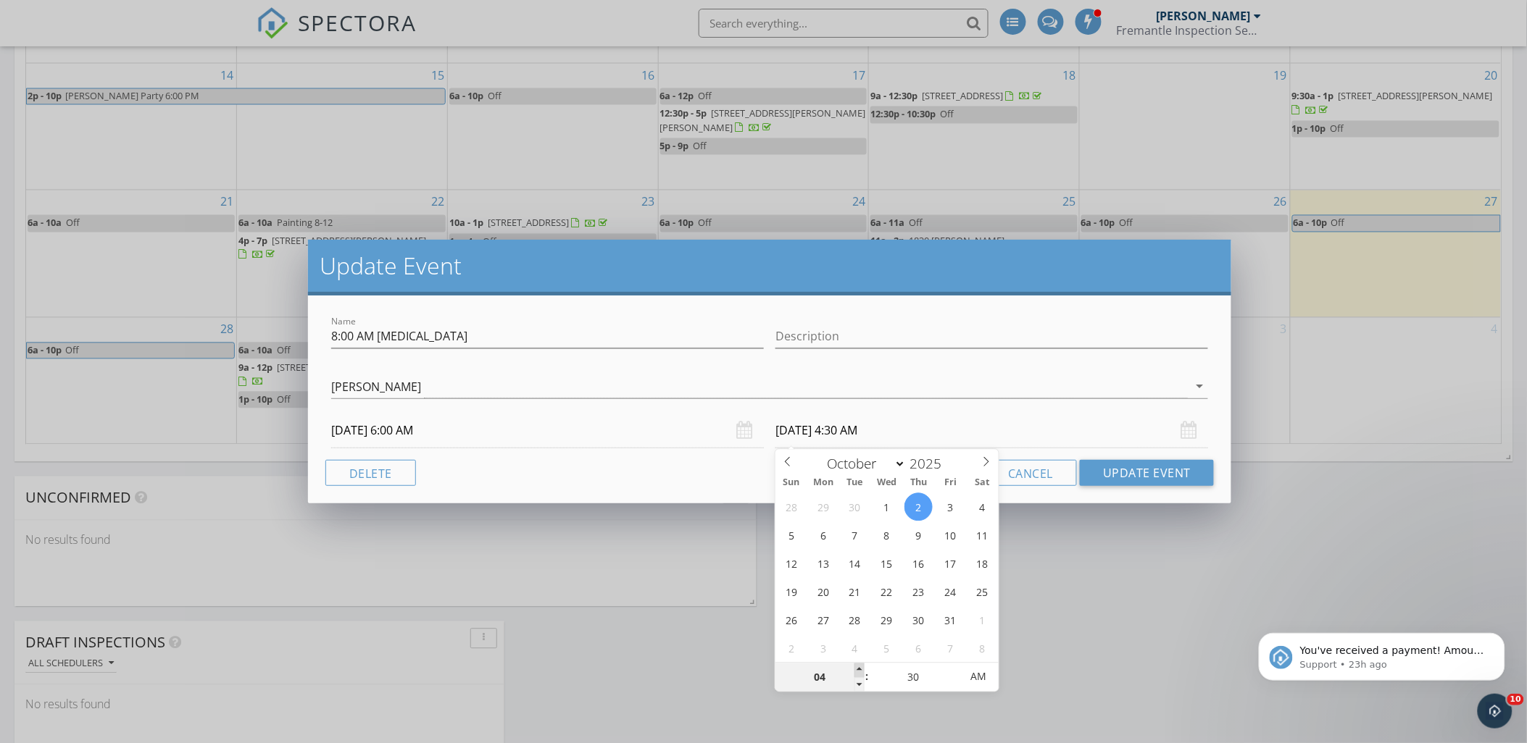
type input "05"
type input "10/02/2025 5:30 AM"
click at [858, 670] on span at bounding box center [859, 671] width 10 height 14
type input "35"
type input "10/02/2025 5:35 AM"
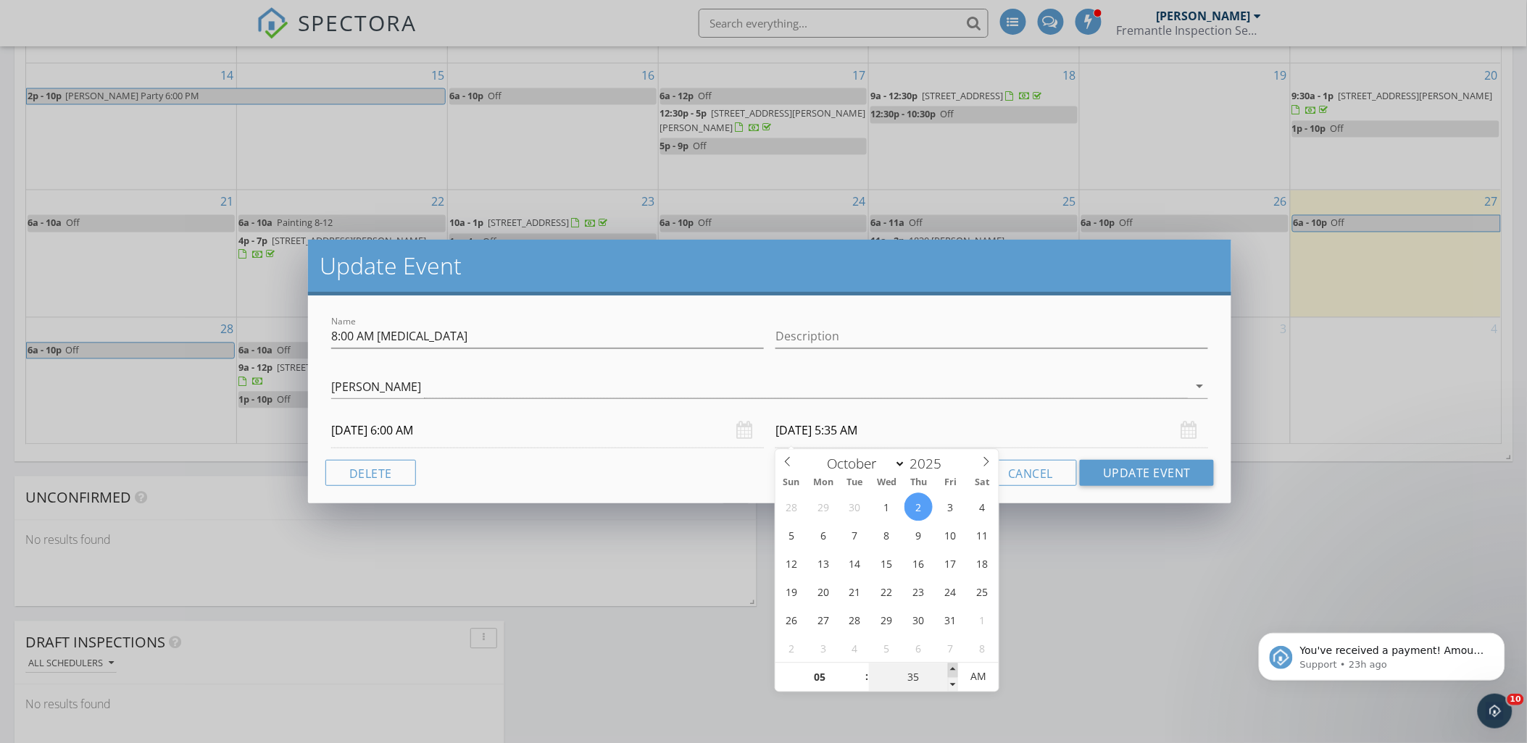
click at [955, 670] on span at bounding box center [953, 671] width 10 height 14
type input "40"
type input "10/02/2025 5:40 AM"
click at [955, 670] on span at bounding box center [953, 671] width 10 height 14
type input "45"
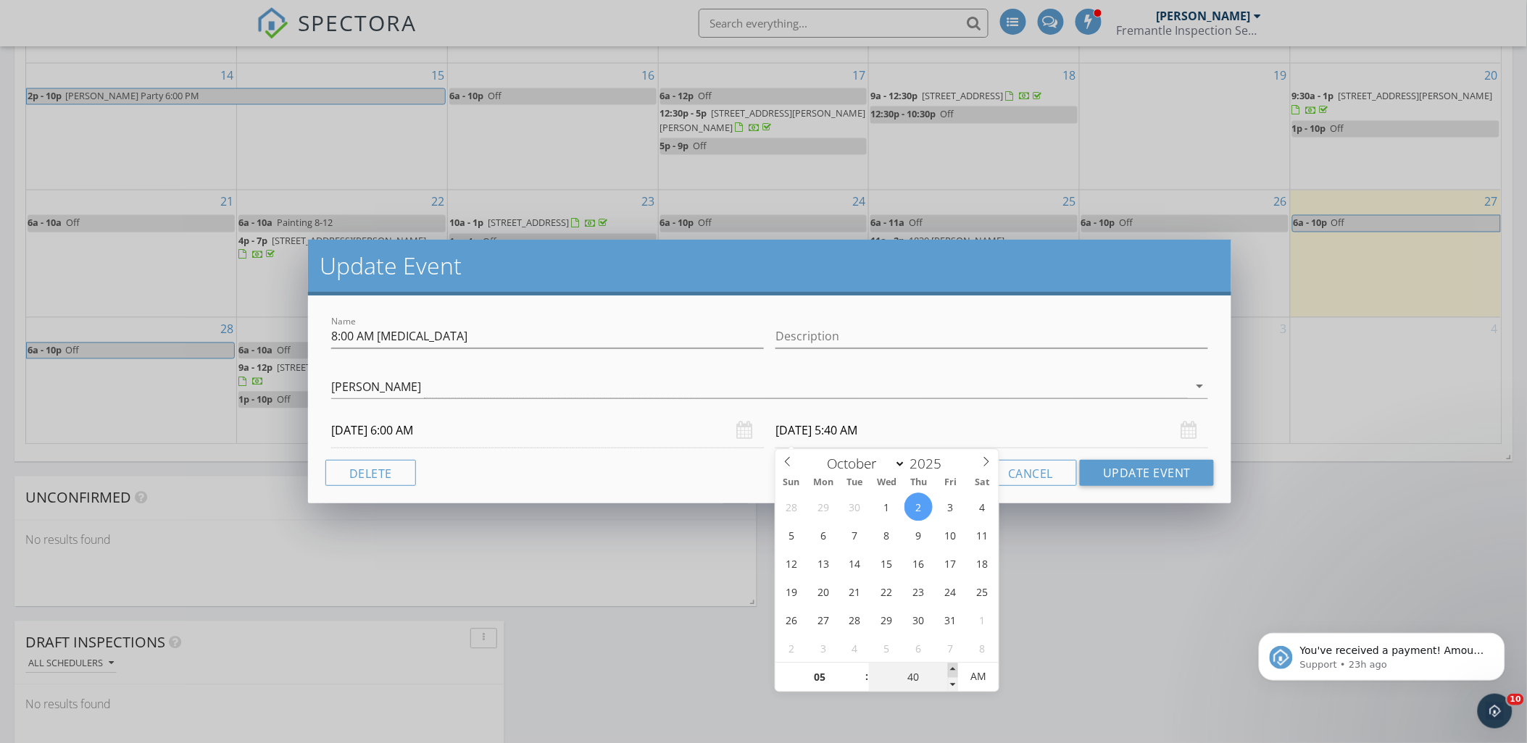
type input "10/02/2025 5:45 AM"
click at [955, 670] on span at bounding box center [953, 671] width 10 height 14
type input "50"
type input "10/02/2025 5:50 AM"
click at [955, 670] on span at bounding box center [953, 671] width 10 height 14
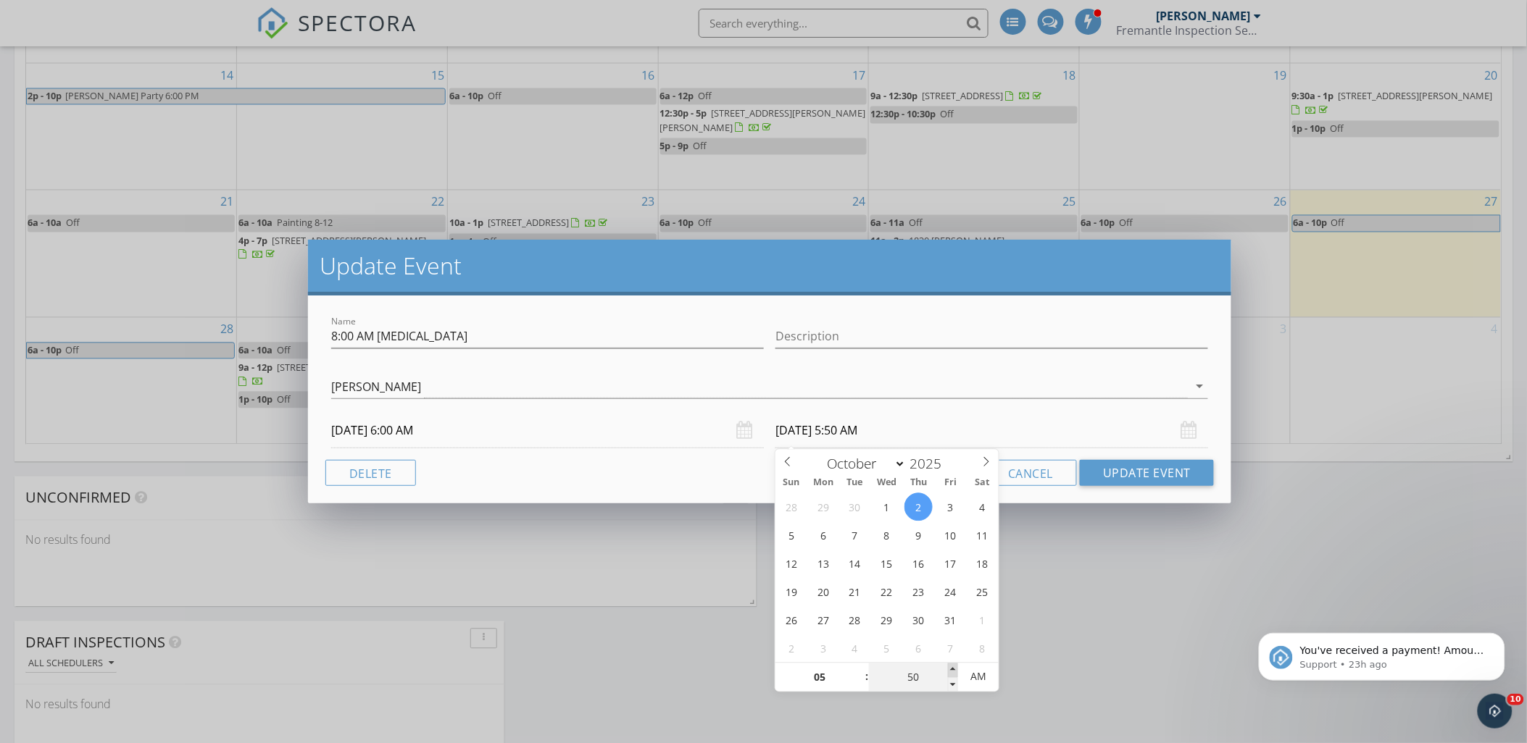
type input "55"
type input "10/02/2025 5:55 AM"
click at [955, 670] on span at bounding box center [953, 671] width 10 height 14
type input "06"
type input "00"
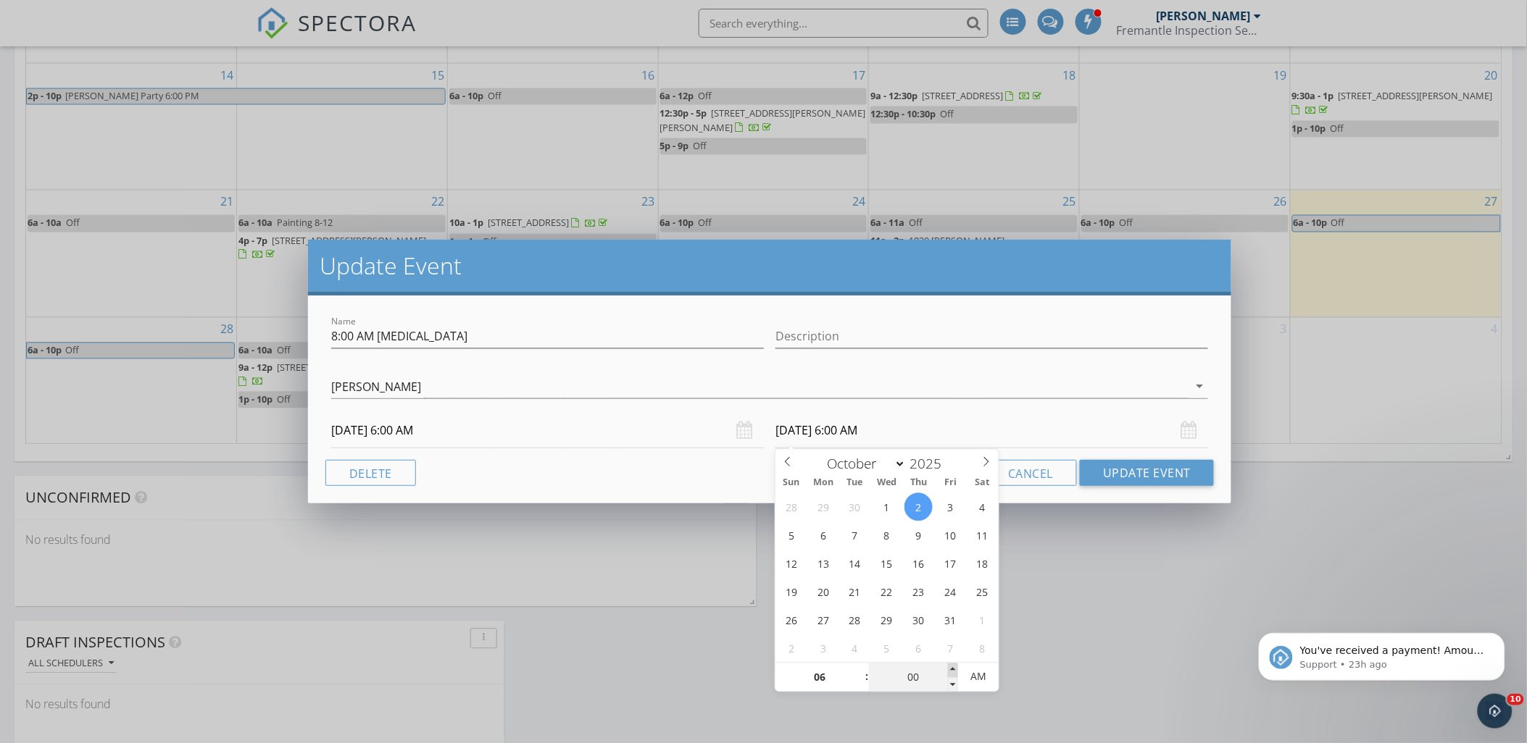
click at [955, 670] on span at bounding box center [953, 671] width 10 height 14
type input "[DATE] 6:00 PM"
click at [966, 670] on span "AM" at bounding box center [978, 677] width 40 height 29
type input "05"
type input "[DATE] 5:00 PM"
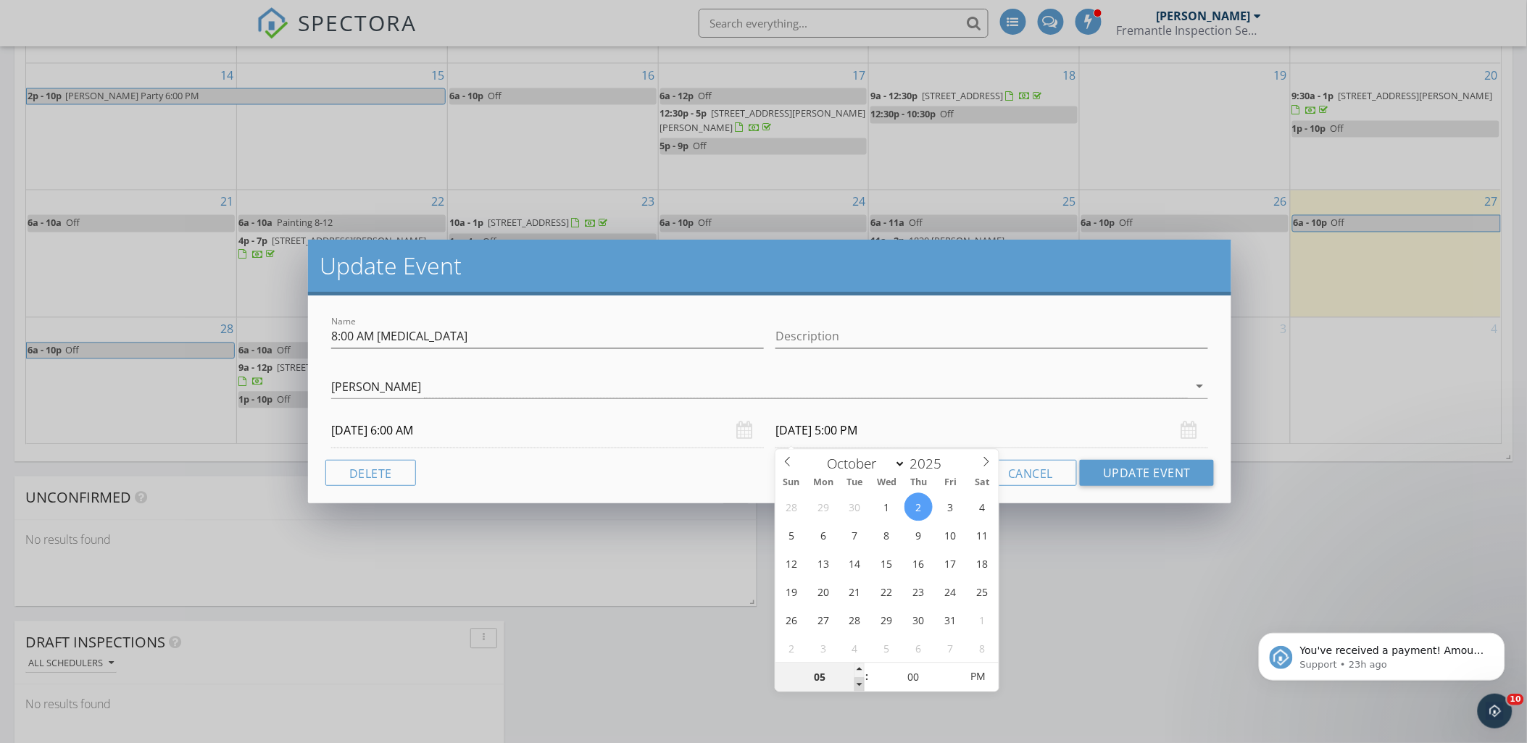
click at [855, 683] on span at bounding box center [859, 685] width 10 height 14
click at [1132, 484] on button "Update Event" at bounding box center [1147, 473] width 134 height 26
